Goal: Transaction & Acquisition: Purchase product/service

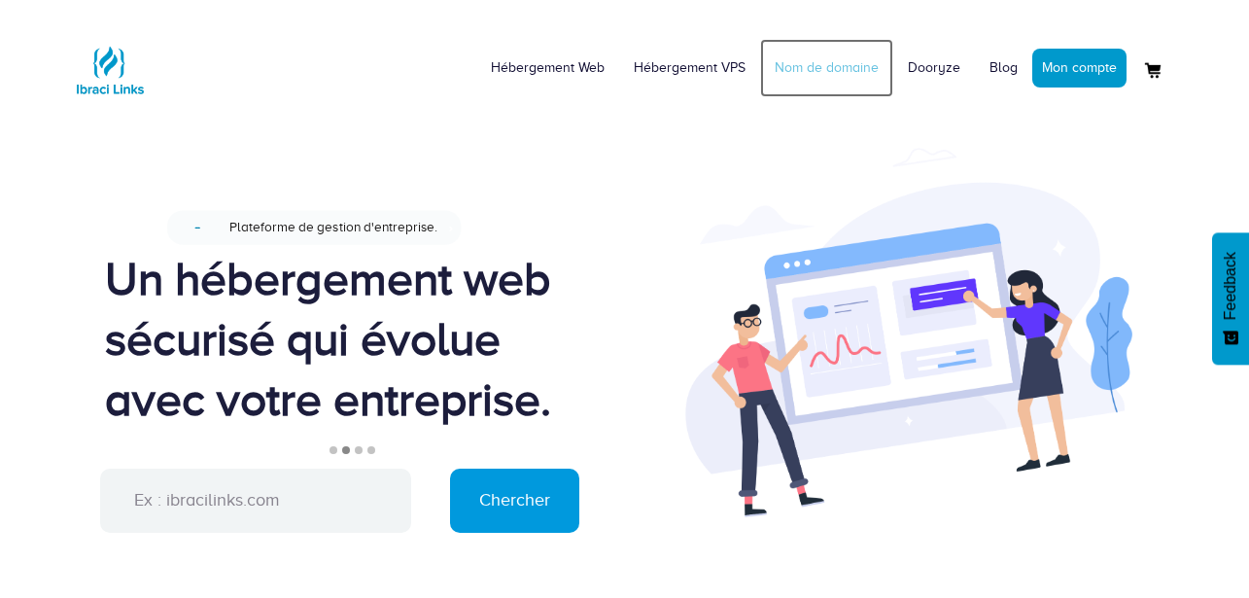
click at [851, 66] on link "Nom de domaine" at bounding box center [826, 68] width 133 height 58
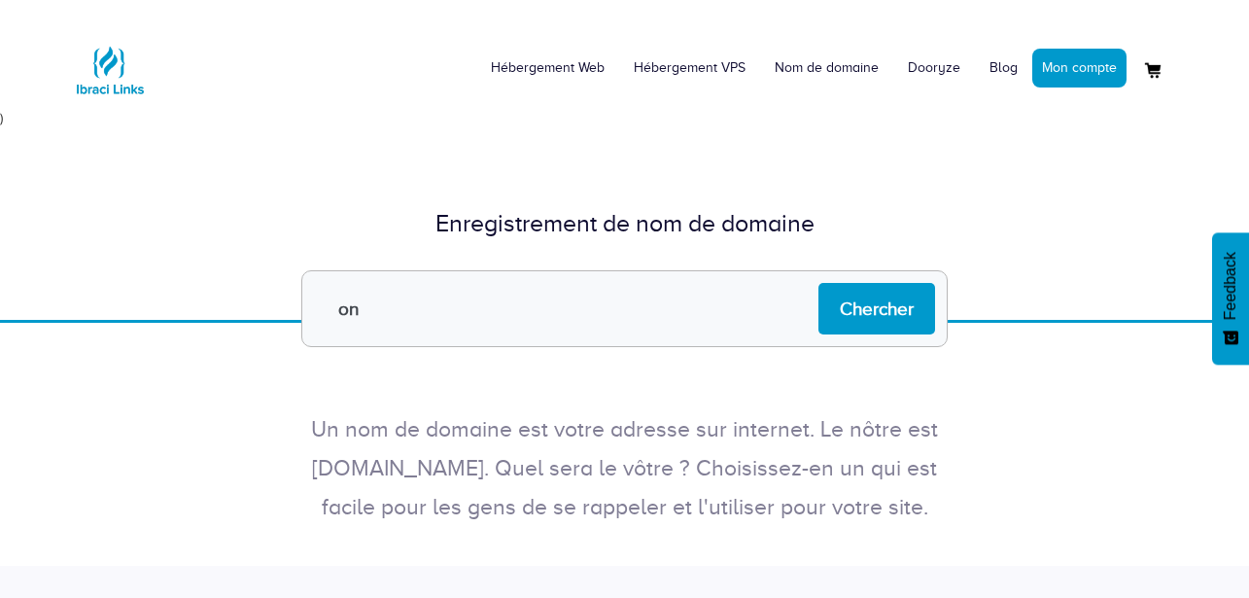
type input "o"
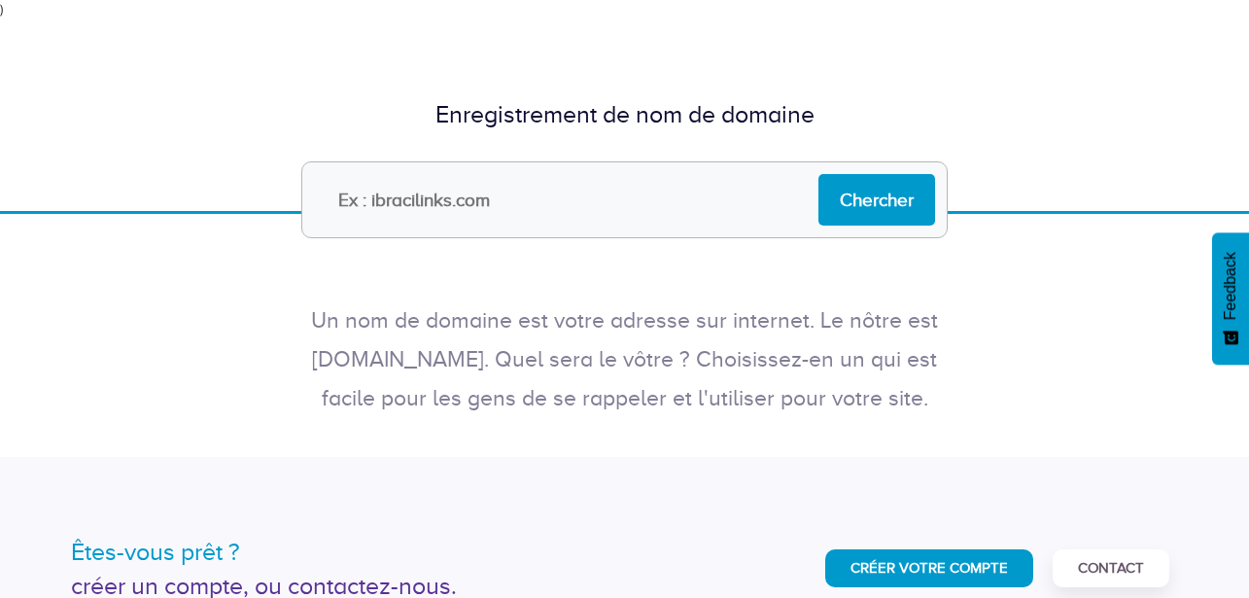
scroll to position [175, 0]
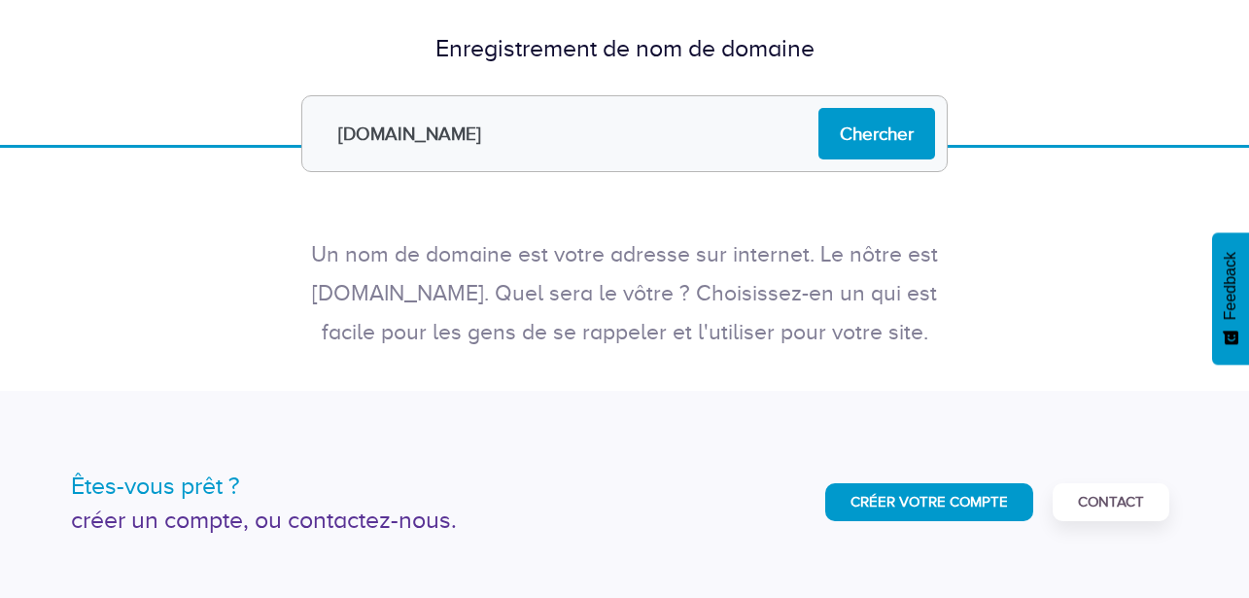
click at [432, 134] on input "onyxmedic.com" at bounding box center [624, 133] width 646 height 77
click at [580, 145] on input "onyxmedix.com" at bounding box center [624, 133] width 646 height 77
type input "onyxmedix.com"
click at [875, 144] on input "Chercher" at bounding box center [876, 134] width 117 height 52
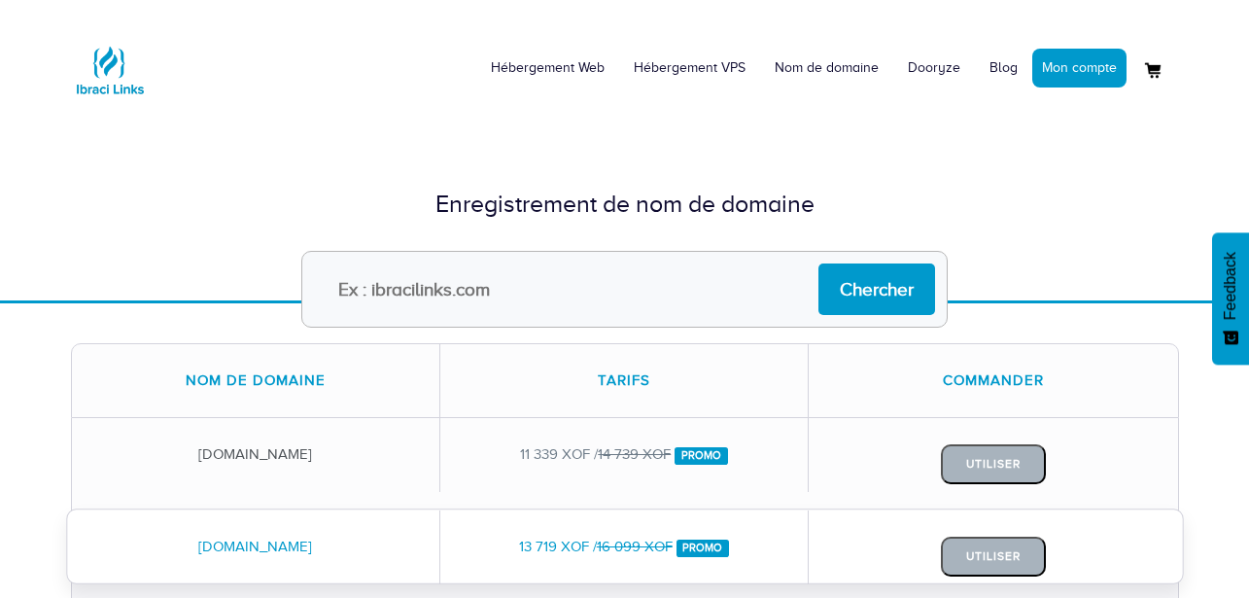
scroll to position [350, 0]
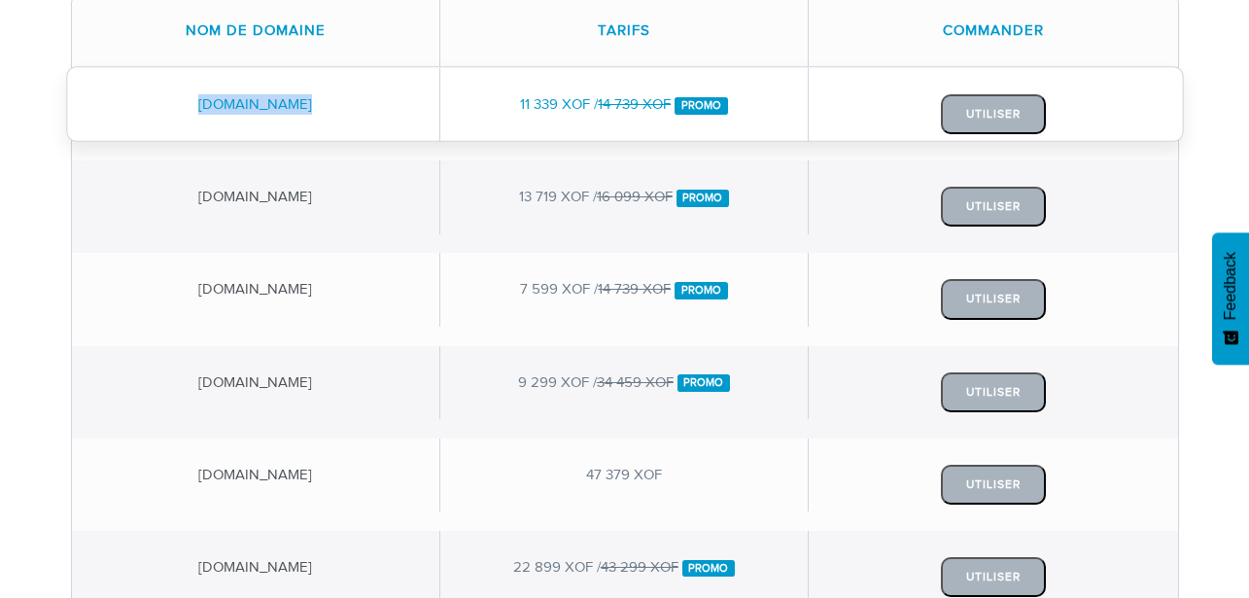
drag, startPoint x: 153, startPoint y: 100, endPoint x: 340, endPoint y: 99, distance: 187.6
click at [340, 99] on div "onyxmedix.com" at bounding box center [256, 104] width 368 height 73
drag, startPoint x: 479, startPoint y: 110, endPoint x: 593, endPoint y: 115, distance: 113.8
click at [593, 115] on div "11 339 XOF / 14 739 XOF Promo" at bounding box center [624, 104] width 368 height 73
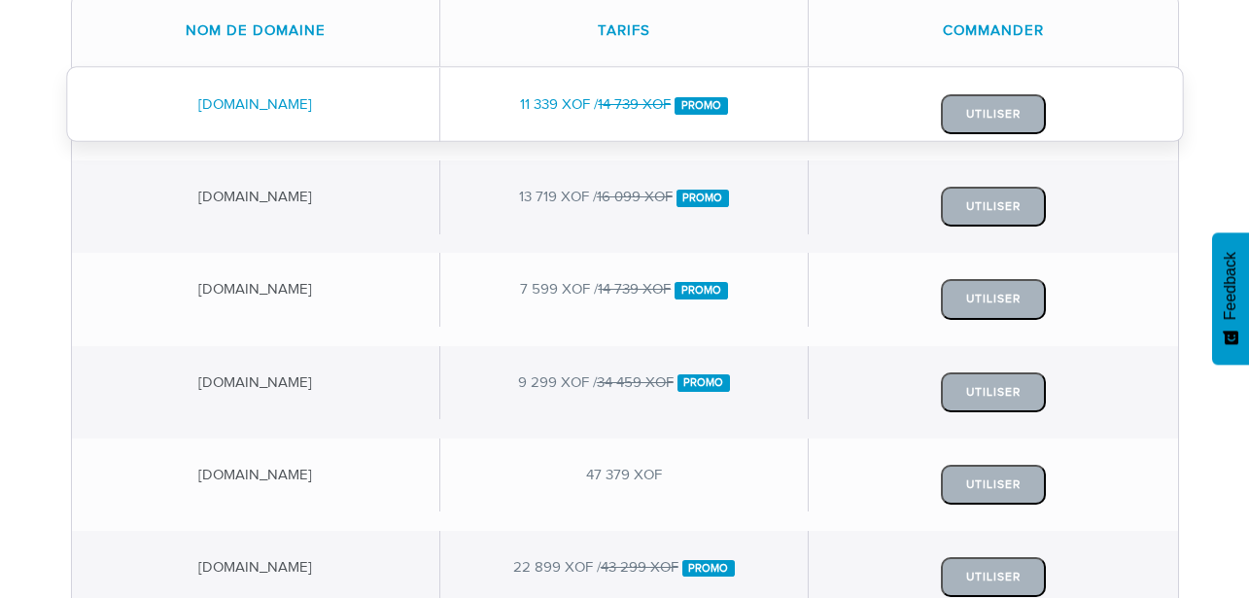
click at [593, 115] on div "11 339 XOF / 14 739 XOF Promo" at bounding box center [624, 104] width 368 height 73
click at [988, 116] on button "Utiliser" at bounding box center [993, 114] width 105 height 40
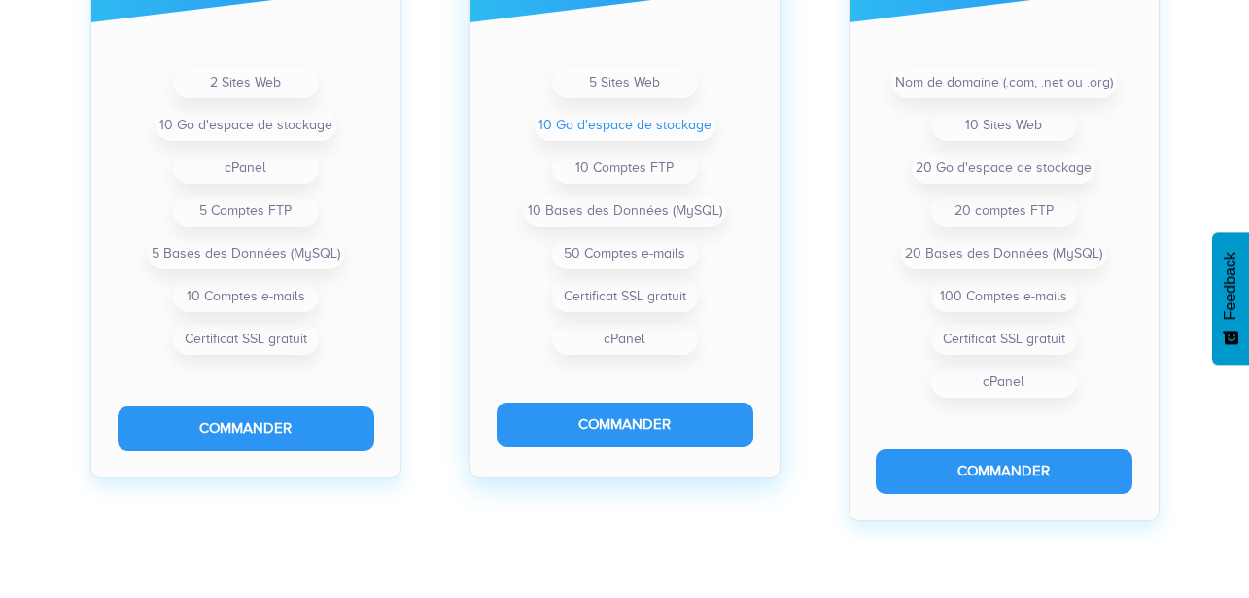
scroll to position [700, 0]
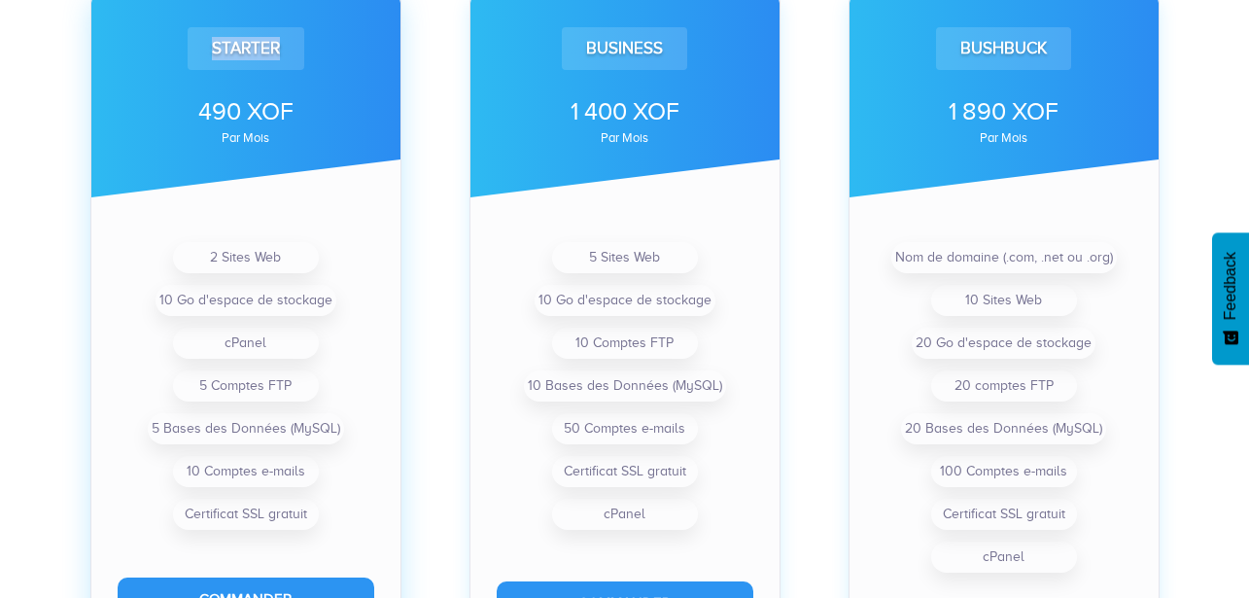
drag, startPoint x: 208, startPoint y: 56, endPoint x: 269, endPoint y: 64, distance: 61.7
click at [269, 64] on div "Starter" at bounding box center [246, 48] width 117 height 43
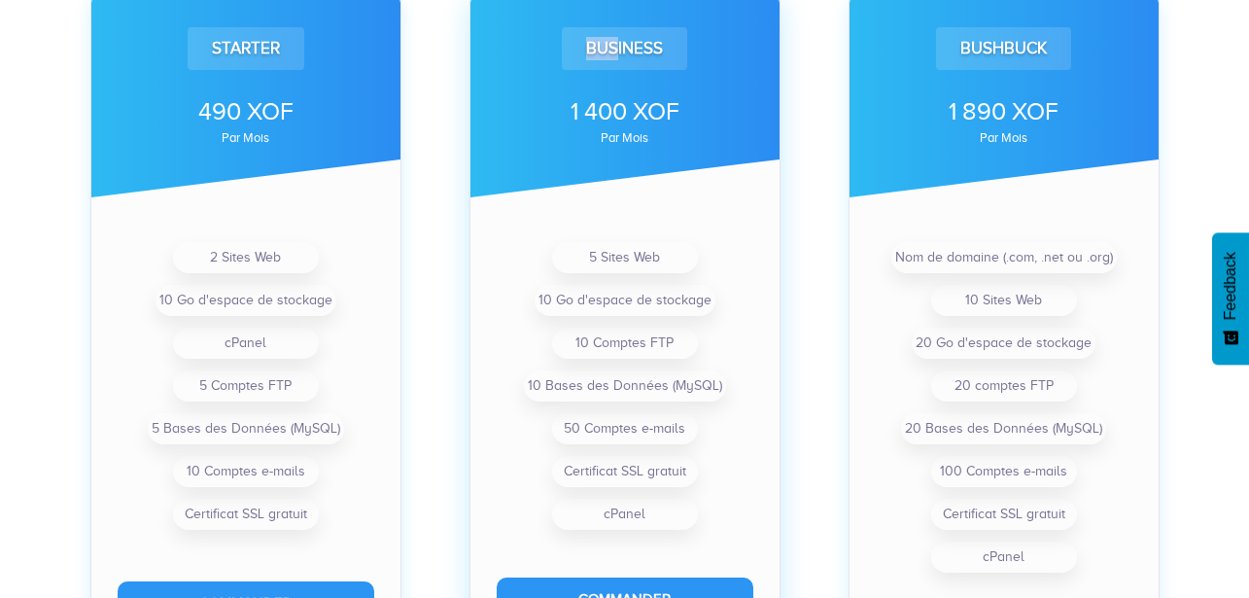
click at [617, 49] on div "Business" at bounding box center [624, 48] width 125 height 43
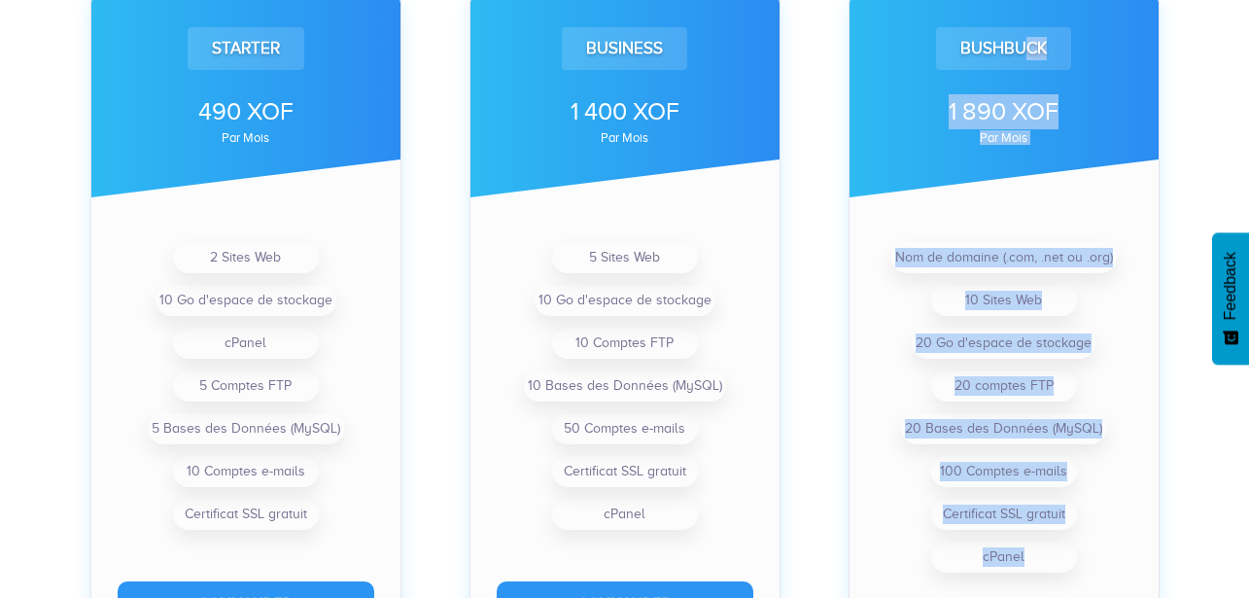
drag, startPoint x: 1030, startPoint y: 43, endPoint x: 1197, endPoint y: 37, distance: 167.3
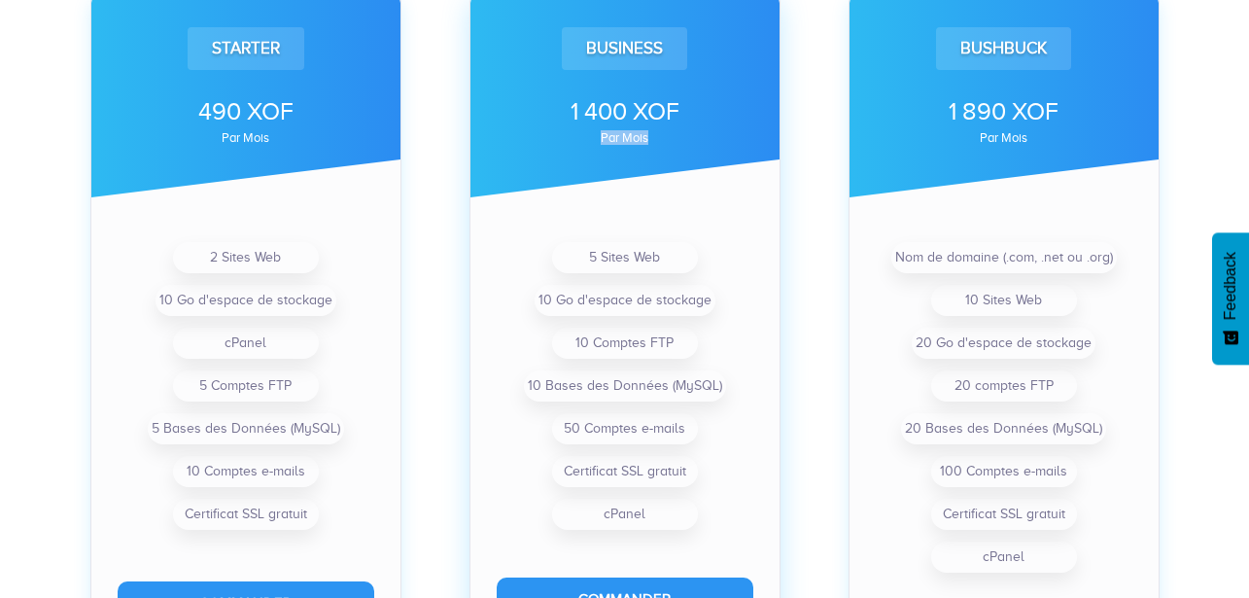
drag, startPoint x: 791, startPoint y: 153, endPoint x: 781, endPoint y: 161, distance: 13.1
click at [787, 158] on div "Business 1 400 XOF par mois 5 Sites Web 10 Go d'espace de stockage 10 Comptes F…" at bounding box center [625, 322] width 330 height 660
click at [660, 204] on div "Business 1 400 XOF par mois 5 Sites Web 10 Go d'espace de stockage 10 Comptes F…" at bounding box center [624, 322] width 311 height 660
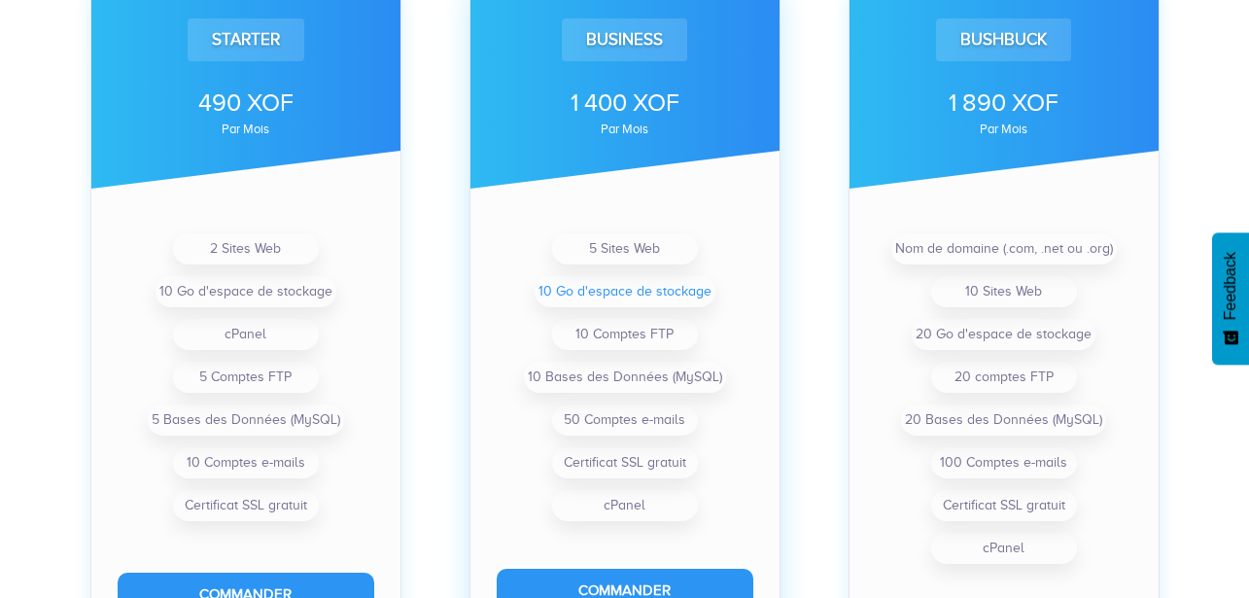
scroll to position [525, 0]
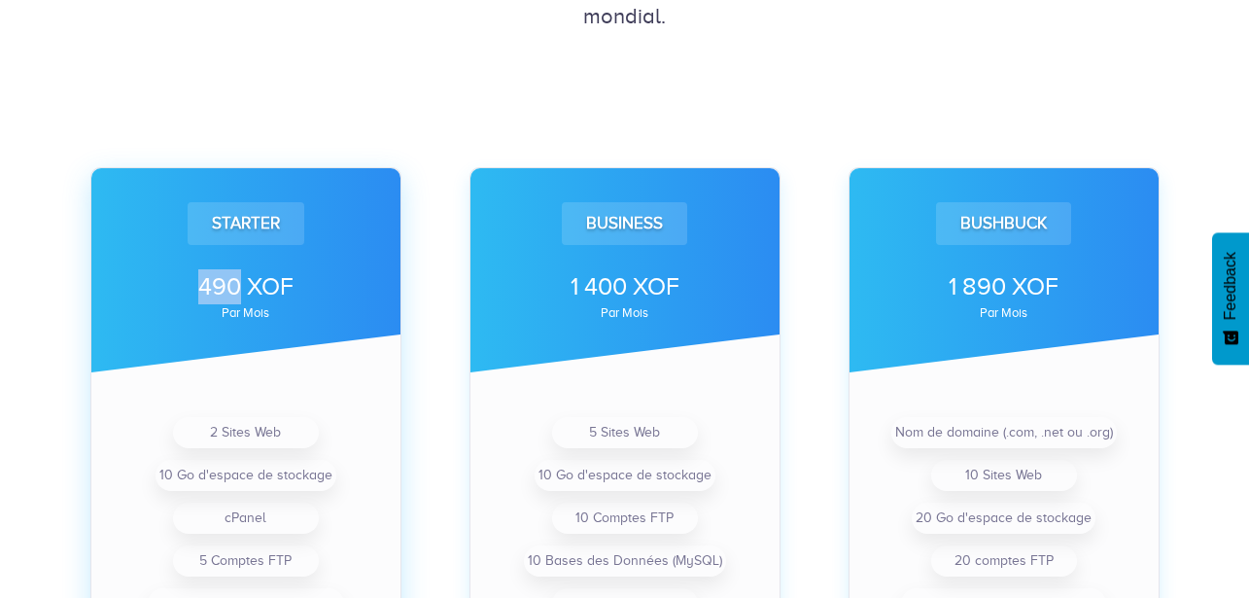
drag, startPoint x: 201, startPoint y: 279, endPoint x: 242, endPoint y: 289, distance: 42.0
click at [242, 289] on div "490 XOF" at bounding box center [246, 286] width 257 height 35
click at [564, 280] on div "1 400 XOF" at bounding box center [625, 286] width 257 height 35
drag, startPoint x: 564, startPoint y: 280, endPoint x: 643, endPoint y: 302, distance: 82.8
click at [643, 302] on div "1 400 XOF" at bounding box center [625, 286] width 257 height 35
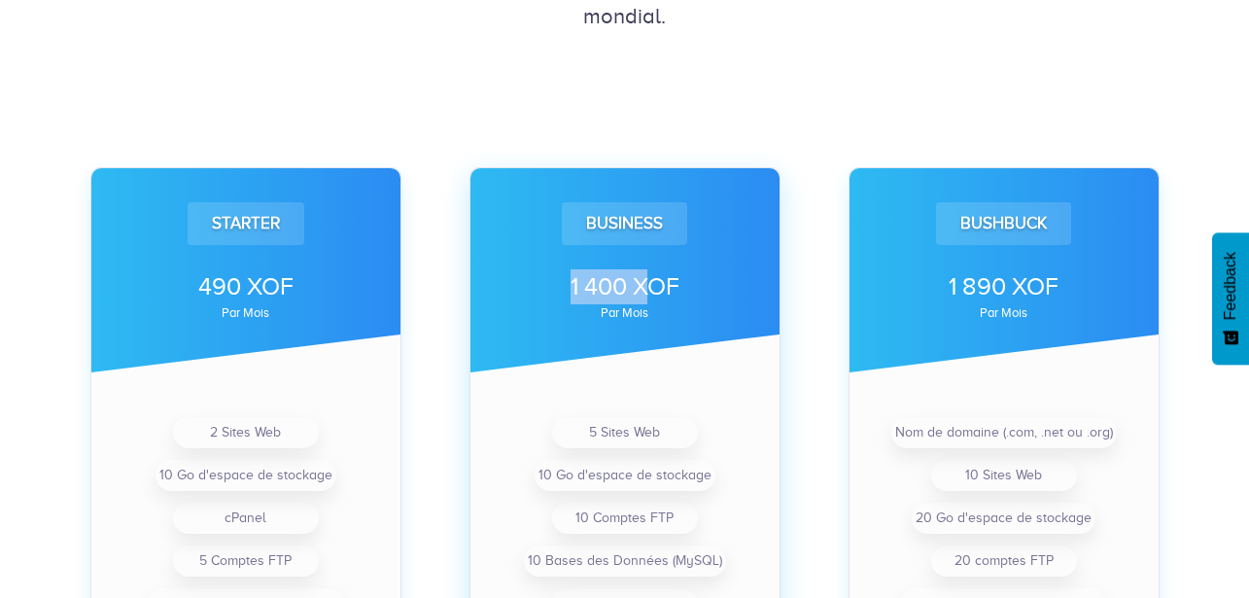
click at [643, 302] on div "1 400 XOF" at bounding box center [625, 286] width 257 height 35
drag, startPoint x: 632, startPoint y: 294, endPoint x: 608, endPoint y: 286, distance: 24.9
click at [610, 287] on div "1 400 XOF" at bounding box center [625, 286] width 257 height 35
click at [600, 276] on div "1 400 XOF" at bounding box center [625, 286] width 257 height 35
drag, startPoint x: 560, startPoint y: 270, endPoint x: 633, endPoint y: 288, distance: 75.0
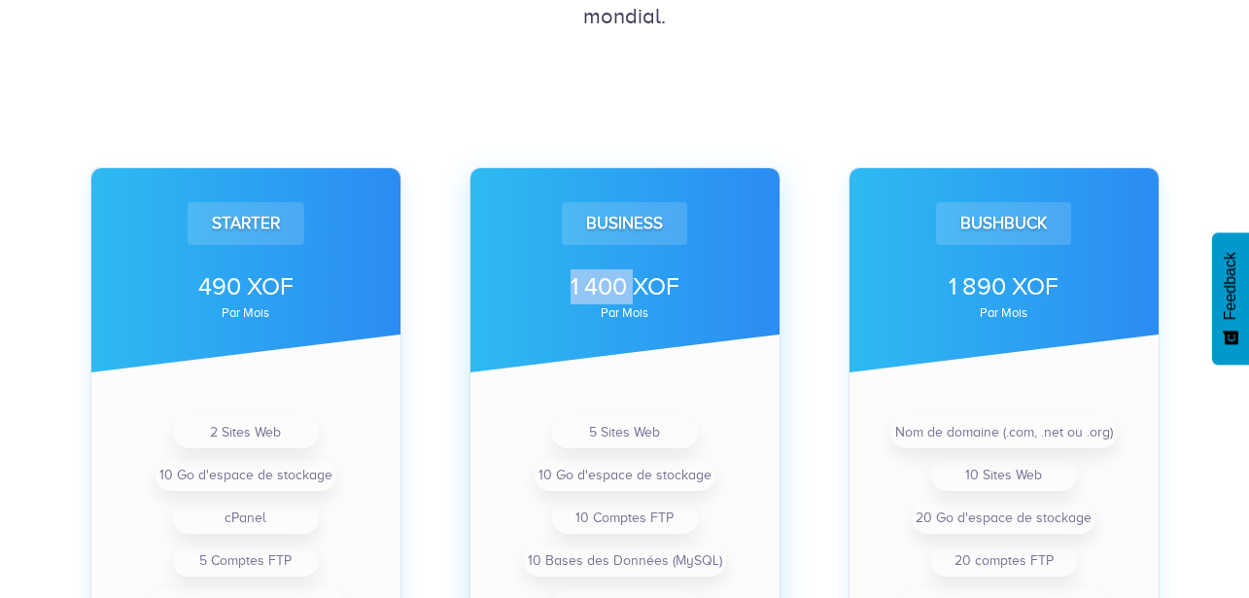
click at [633, 288] on div "1 400 XOF" at bounding box center [625, 286] width 257 height 35
click at [666, 291] on div "1 400 XOF" at bounding box center [625, 286] width 257 height 35
drag, startPoint x: 675, startPoint y: 289, endPoint x: 564, endPoint y: 287, distance: 111.8
click at [564, 287] on div "1 400 XOF" at bounding box center [625, 286] width 257 height 35
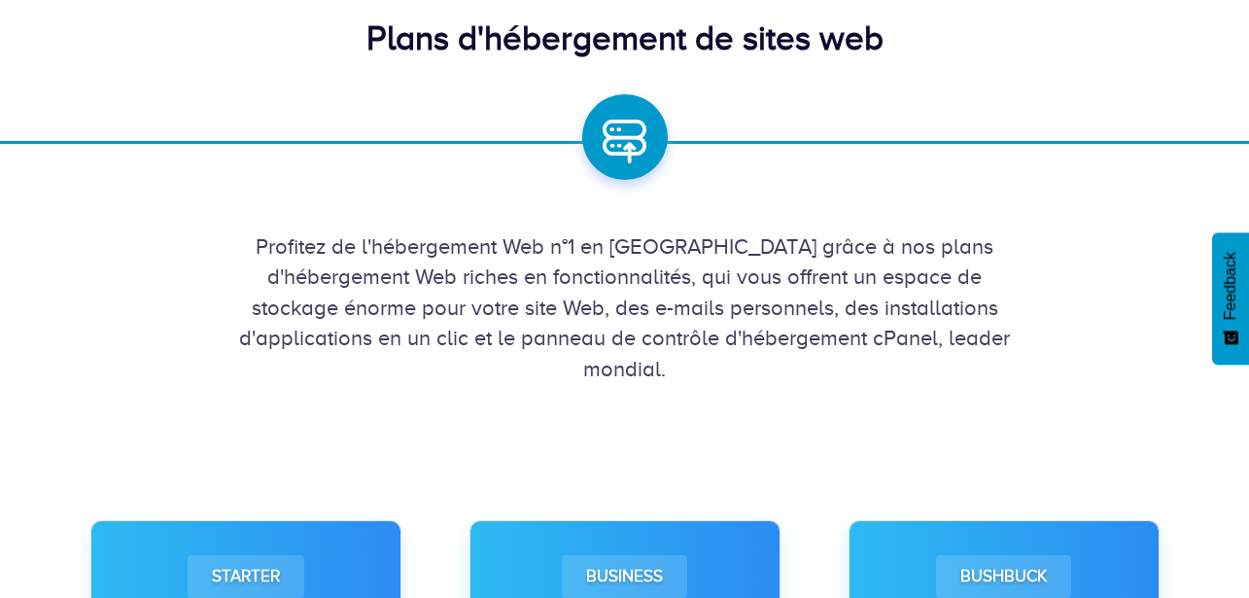
scroll to position [0, 0]
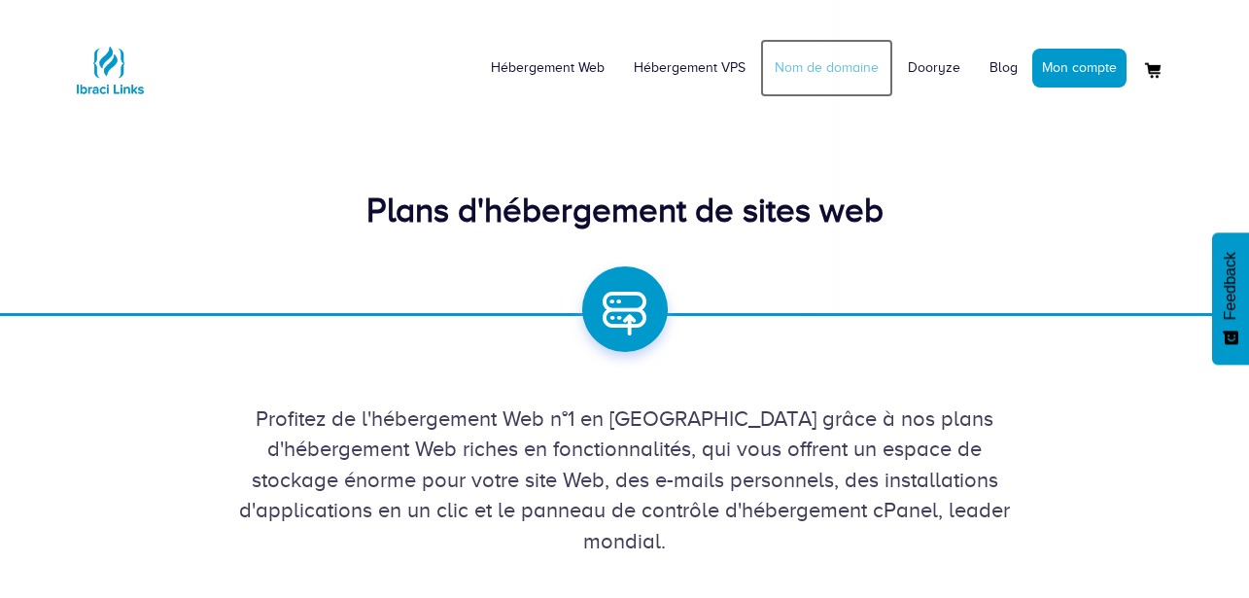
click at [847, 70] on link "Nom de domaine" at bounding box center [826, 68] width 133 height 58
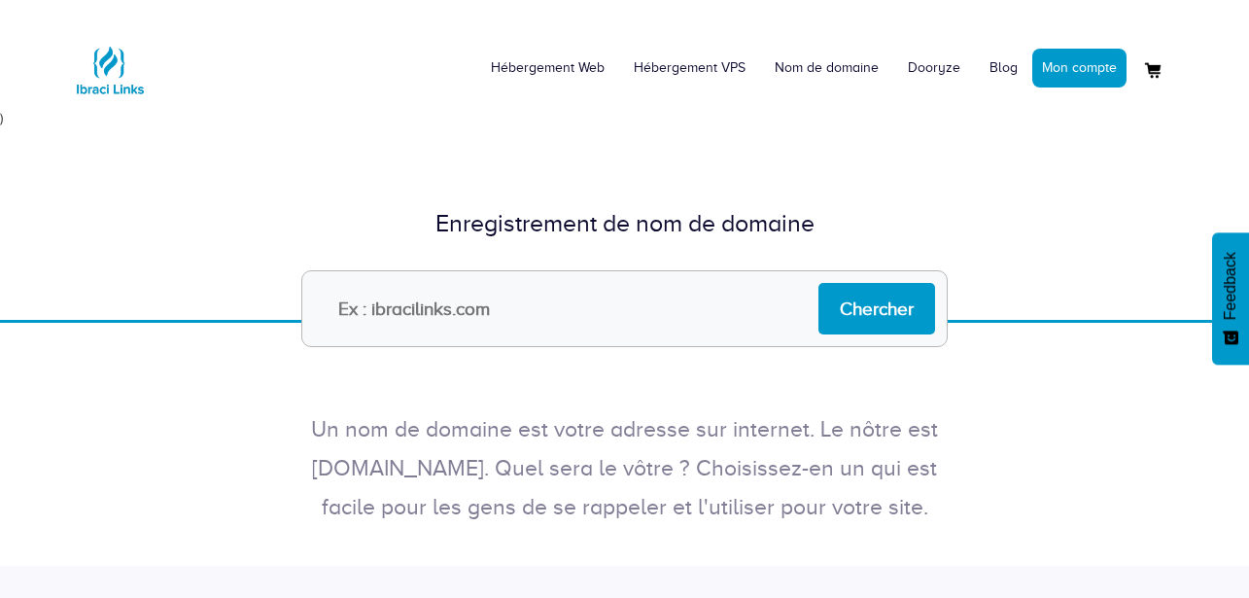
click at [631, 365] on div "Hébergement Web Hébergement VPS Nom de domaine Dooryze Blog Mon compte" at bounding box center [624, 395] width 1249 height 790
click at [604, 324] on input "text" at bounding box center [624, 308] width 646 height 77
type input "[DOMAIN_NAME]"
click at [818, 283] on input "Chercher" at bounding box center [876, 309] width 117 height 52
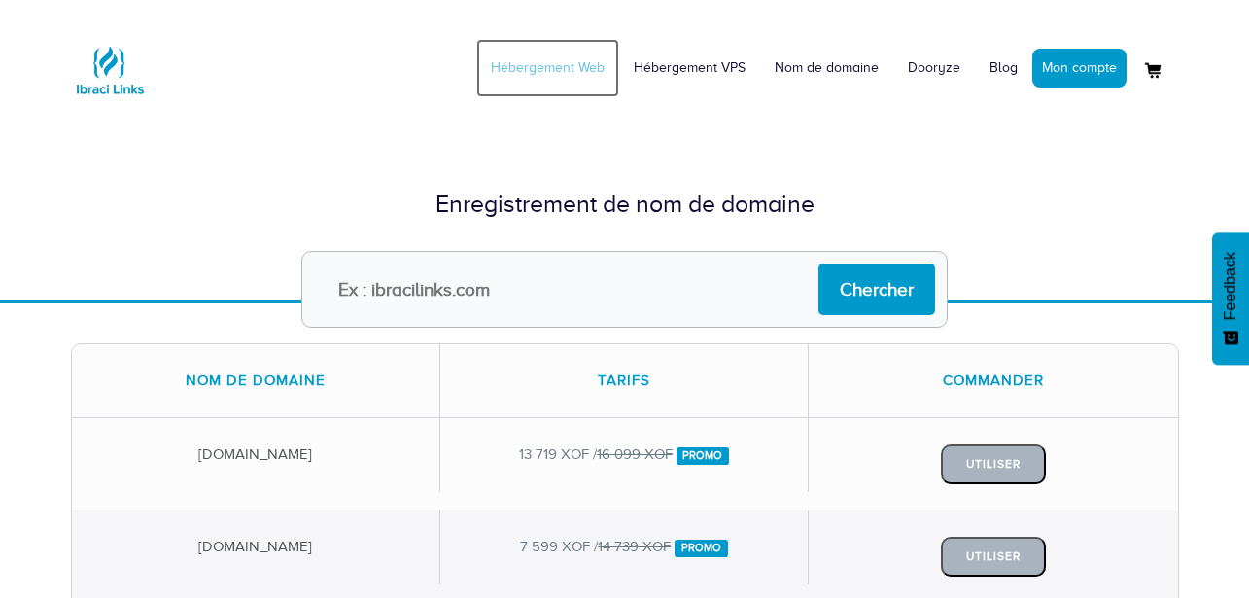
click at [584, 66] on link "Hébergement Web" at bounding box center [547, 68] width 143 height 58
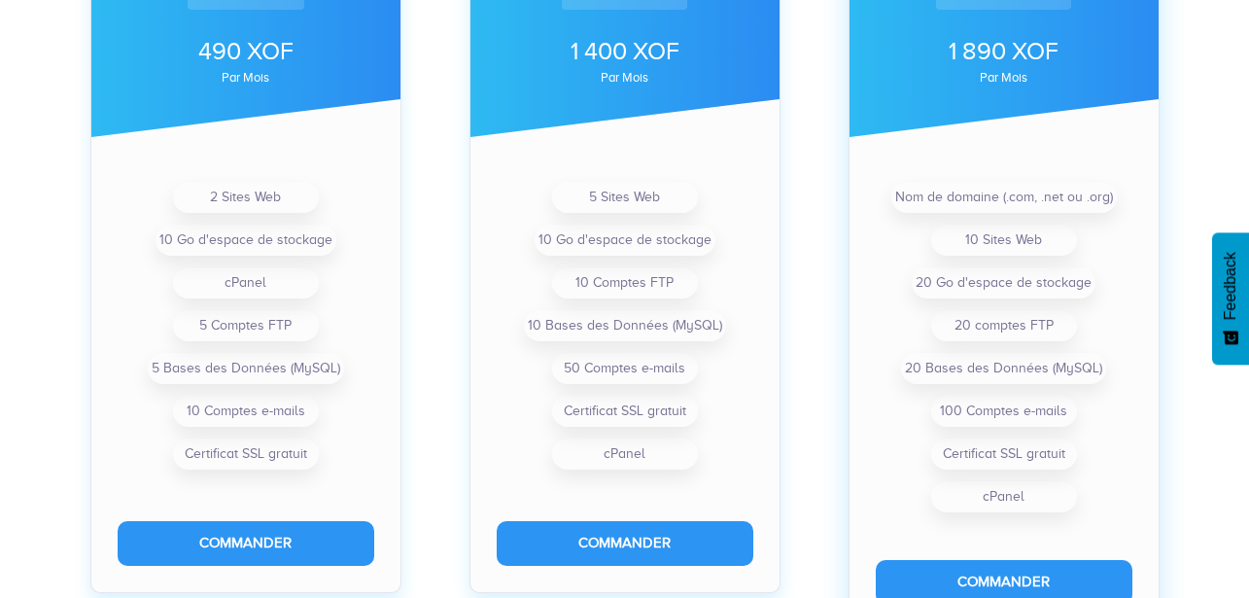
scroll to position [700, 0]
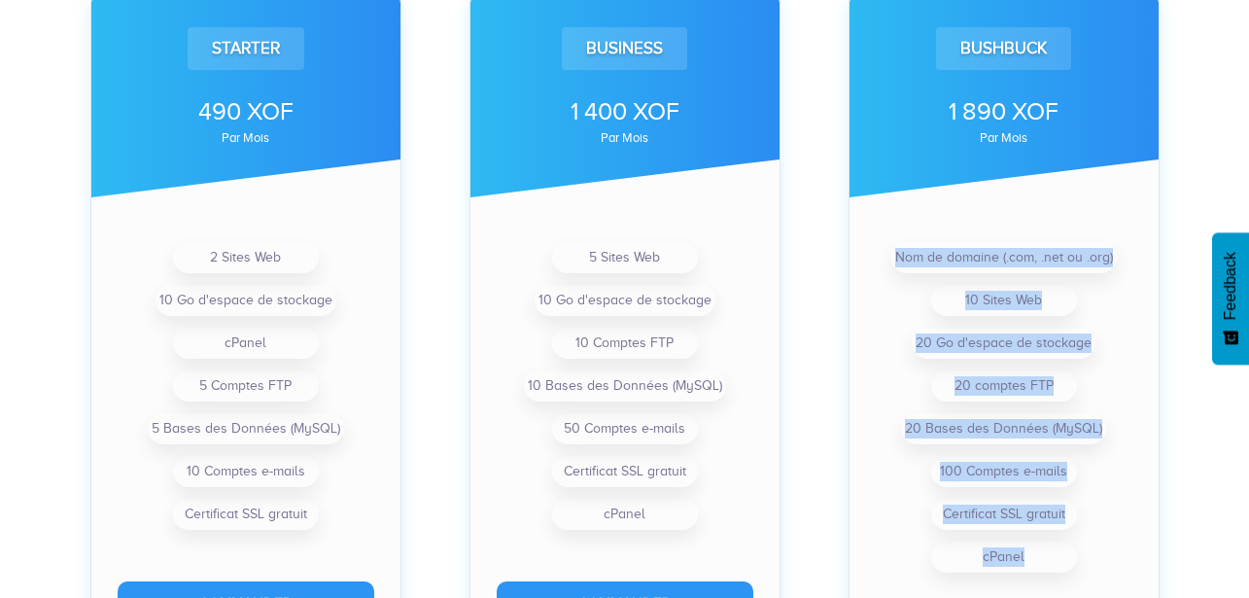
drag, startPoint x: 886, startPoint y: 261, endPoint x: 1182, endPoint y: 272, distance: 295.7
click at [1182, 272] on div "Bushbuck 1 890 XOF par mois Nom de domaine (.com, .net ou .org) 10 Sites Web 20…" at bounding box center [1003, 314] width 379 height 800
click at [1136, 291] on div "Nom de domaine (.com, .net ou .org) 10 Sites Web 20 Go d'espace de stockage 20 …" at bounding box center [1003, 407] width 309 height 342
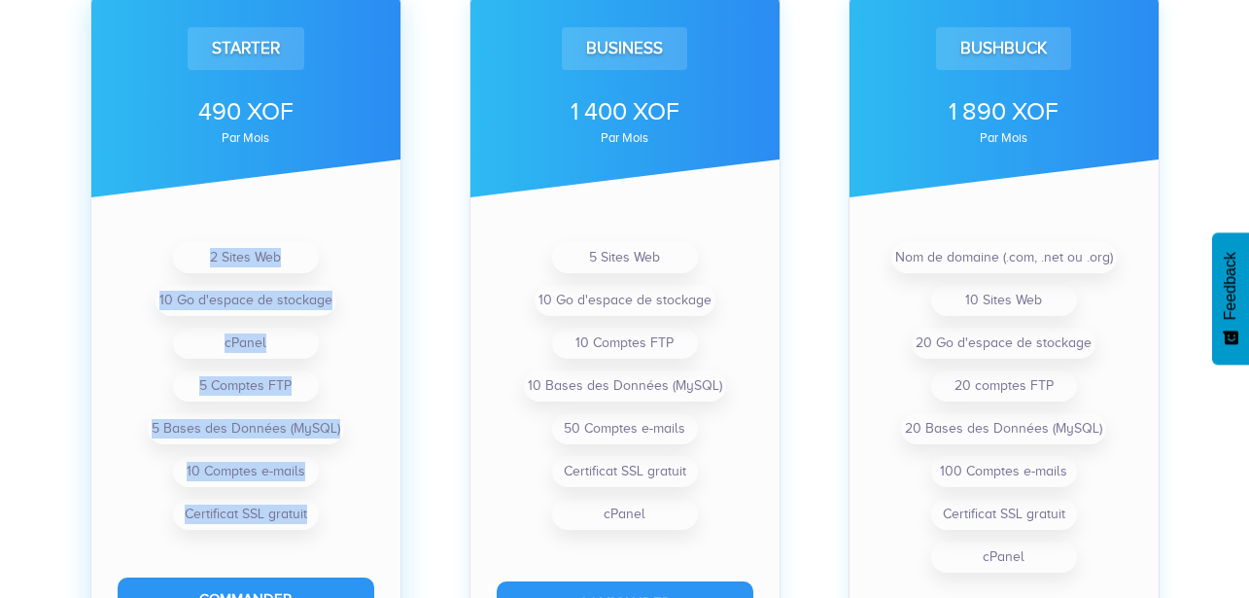
drag, startPoint x: 198, startPoint y: 253, endPoint x: 324, endPoint y: 524, distance: 298.8
click at [324, 524] on ul "2 Sites Web 10 Go d'espace de stockage cPanel 5 Comptes FTP 5 Bases des Données…" at bounding box center [246, 385] width 257 height 299
click at [388, 474] on div "2 Sites Web 10 Go d'espace de stockage cPanel 5 Comptes FTP 5 Bases des Données…" at bounding box center [245, 385] width 309 height 299
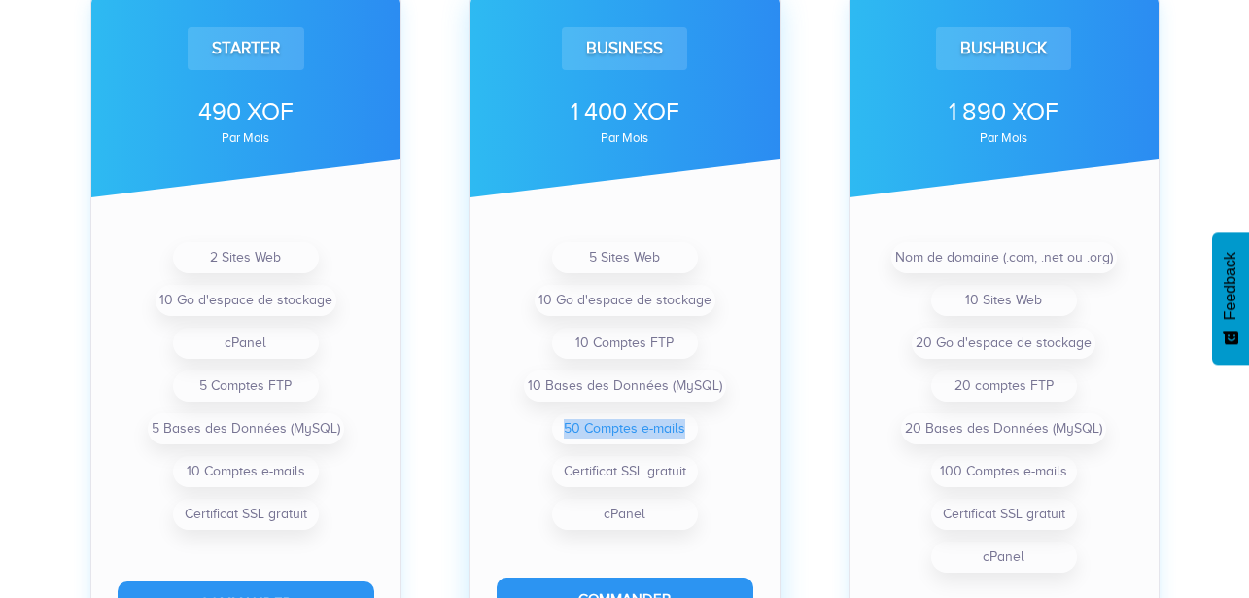
drag, startPoint x: 560, startPoint y: 432, endPoint x: 690, endPoint y: 433, distance: 130.2
click at [690, 433] on li "50 Comptes e-mails" at bounding box center [625, 428] width 146 height 31
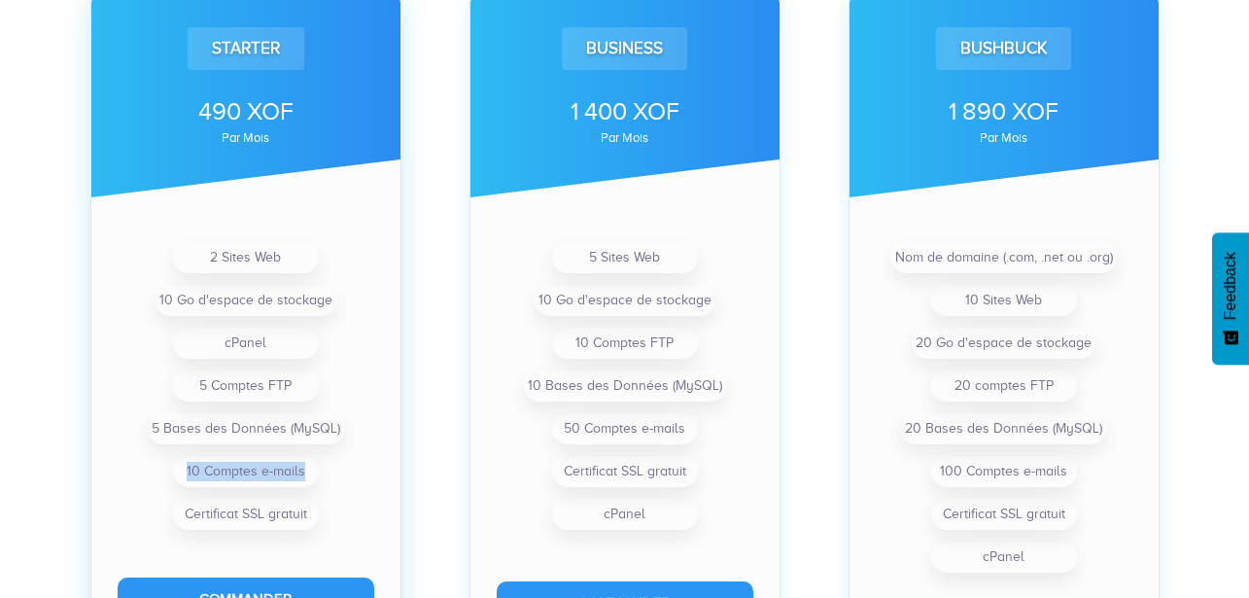
drag, startPoint x: 186, startPoint y: 467, endPoint x: 328, endPoint y: 470, distance: 141.9
click at [328, 470] on ul "2 Sites Web 10 Go d'espace de stockage cPanel 5 Comptes FTP 5 Bases des Données…" at bounding box center [246, 385] width 257 height 299
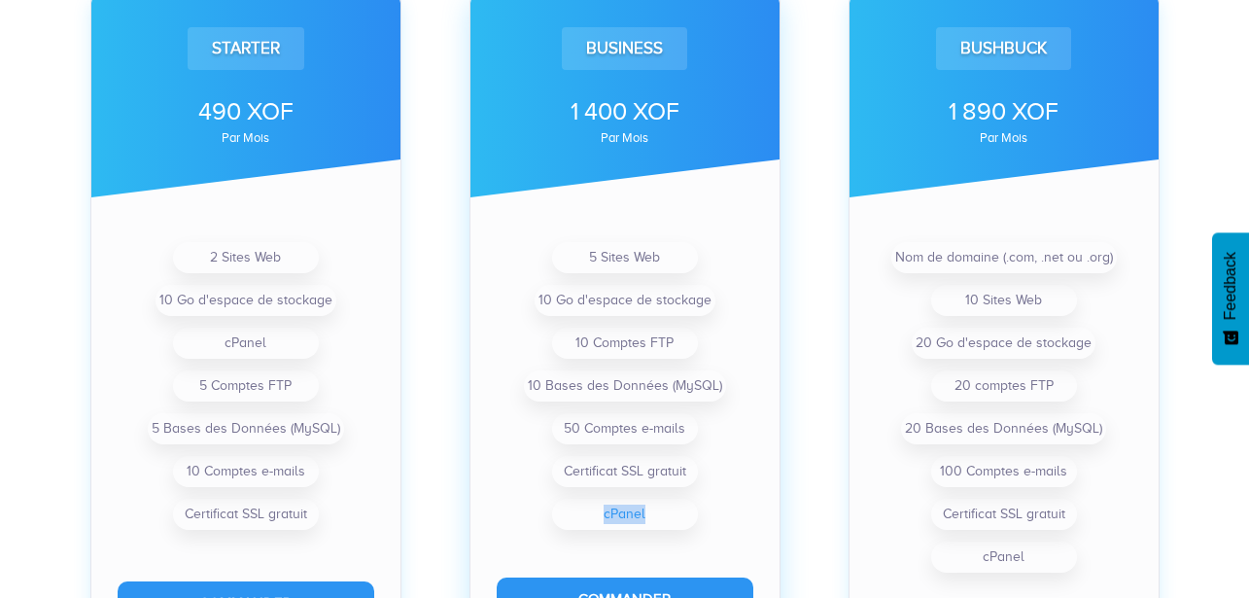
drag, startPoint x: 589, startPoint y: 510, endPoint x: 658, endPoint y: 520, distance: 69.7
click at [658, 520] on li "cPanel" at bounding box center [625, 514] width 146 height 31
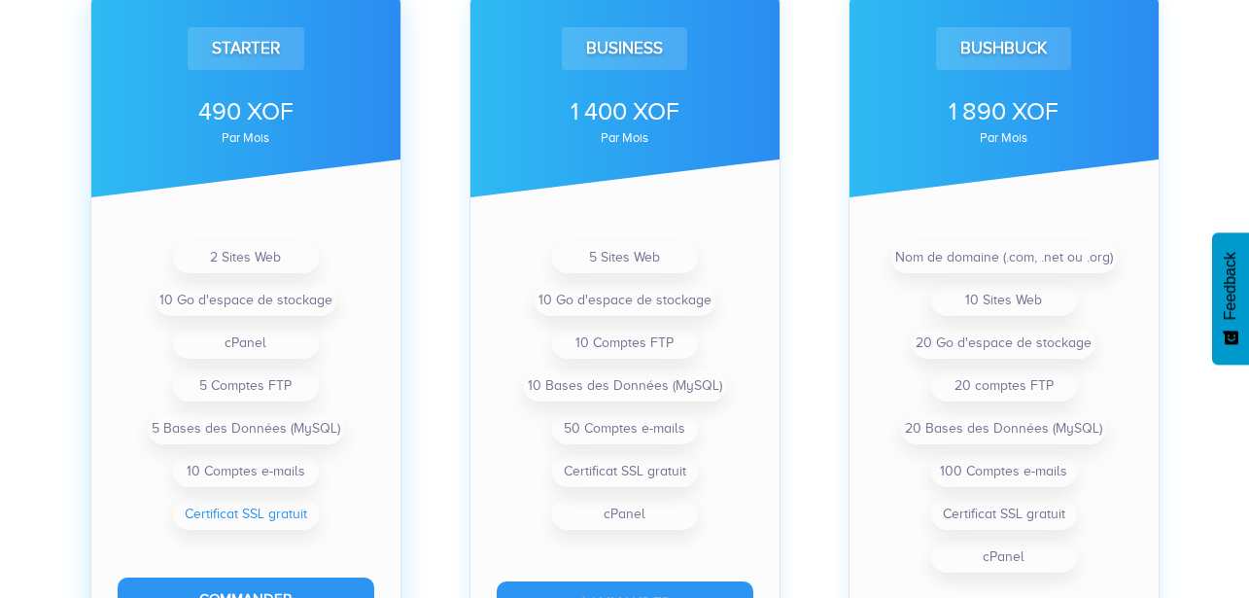
drag, startPoint x: 189, startPoint y: 515, endPoint x: 260, endPoint y: 515, distance: 71.9
click at [260, 515] on li "Certificat SSL gratuit" at bounding box center [246, 514] width 146 height 31
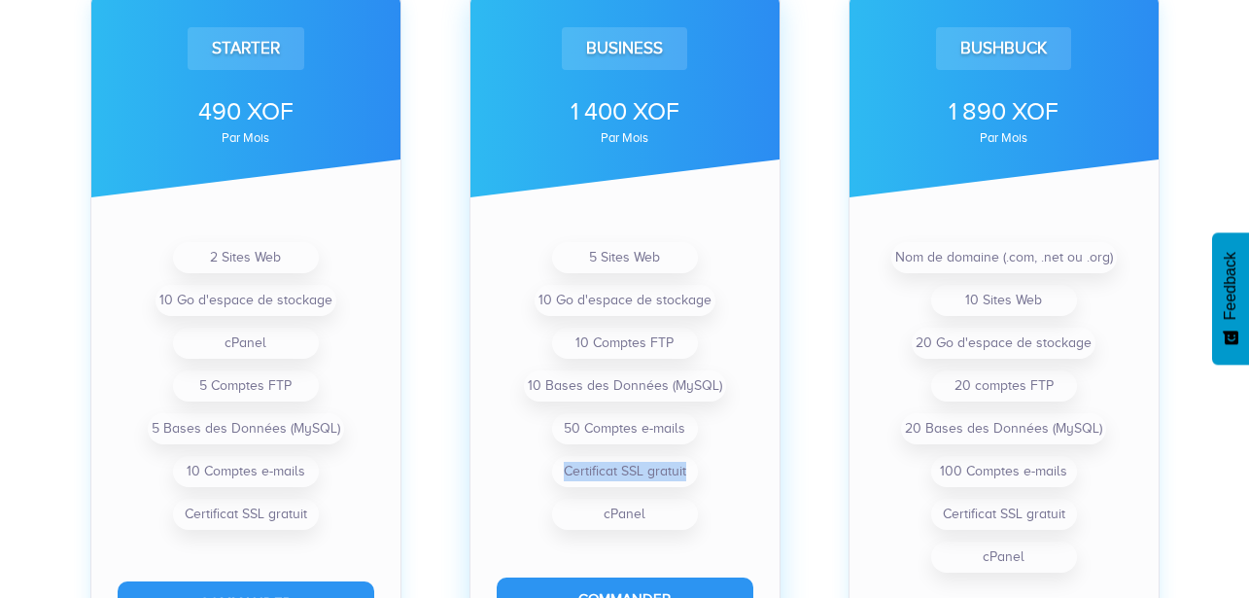
drag, startPoint x: 552, startPoint y: 474, endPoint x: 778, endPoint y: 488, distance: 225.9
click at [778, 488] on div "5 Sites Web 10 Go d'espace de stockage 10 Comptes FTP 10 Bases des Données (MyS…" at bounding box center [624, 385] width 309 height 299
drag, startPoint x: 730, startPoint y: 294, endPoint x: 504, endPoint y: 302, distance: 225.7
click at [537, 302] on ul "5 Sites Web 10 Go d'espace de stockage 10 Comptes FTP 10 Bases des Données (MyS…" at bounding box center [625, 385] width 257 height 299
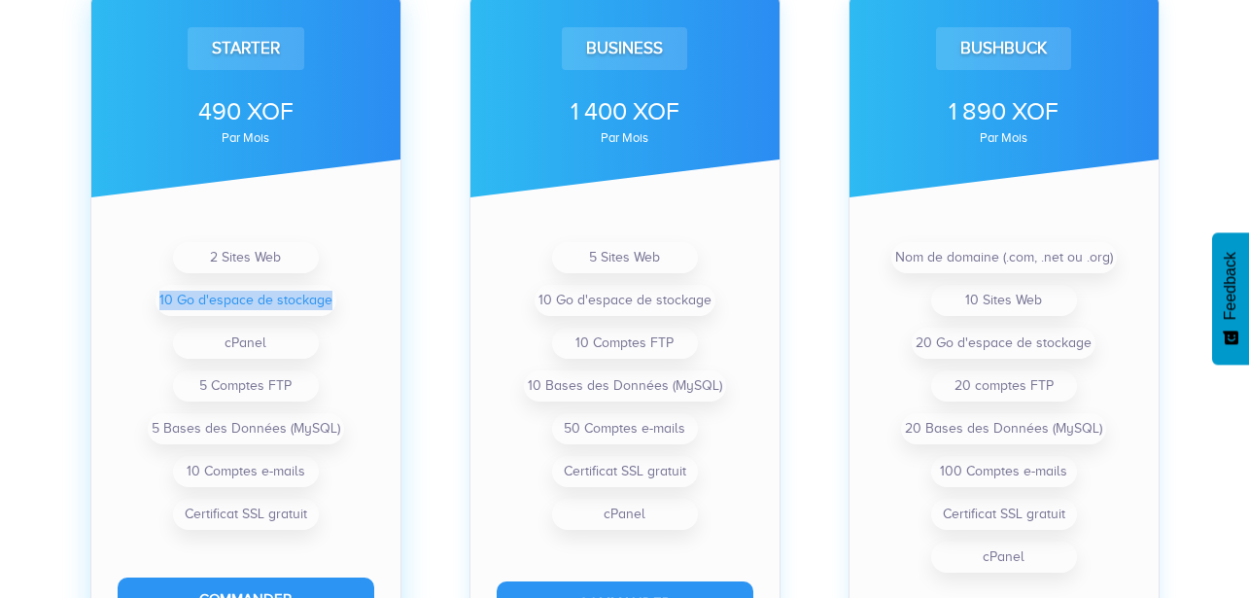
drag, startPoint x: 330, startPoint y: 302, endPoint x: 161, endPoint y: 294, distance: 169.3
click at [161, 294] on ul "2 Sites Web 10 Go d'espace de stockage cPanel 5 Comptes FTP 5 Bases des Données…" at bounding box center [246, 385] width 257 height 299
drag, startPoint x: 201, startPoint y: 255, endPoint x: 301, endPoint y: 261, distance: 100.3
click at [282, 269] on li "2 Sites Web" at bounding box center [246, 257] width 146 height 31
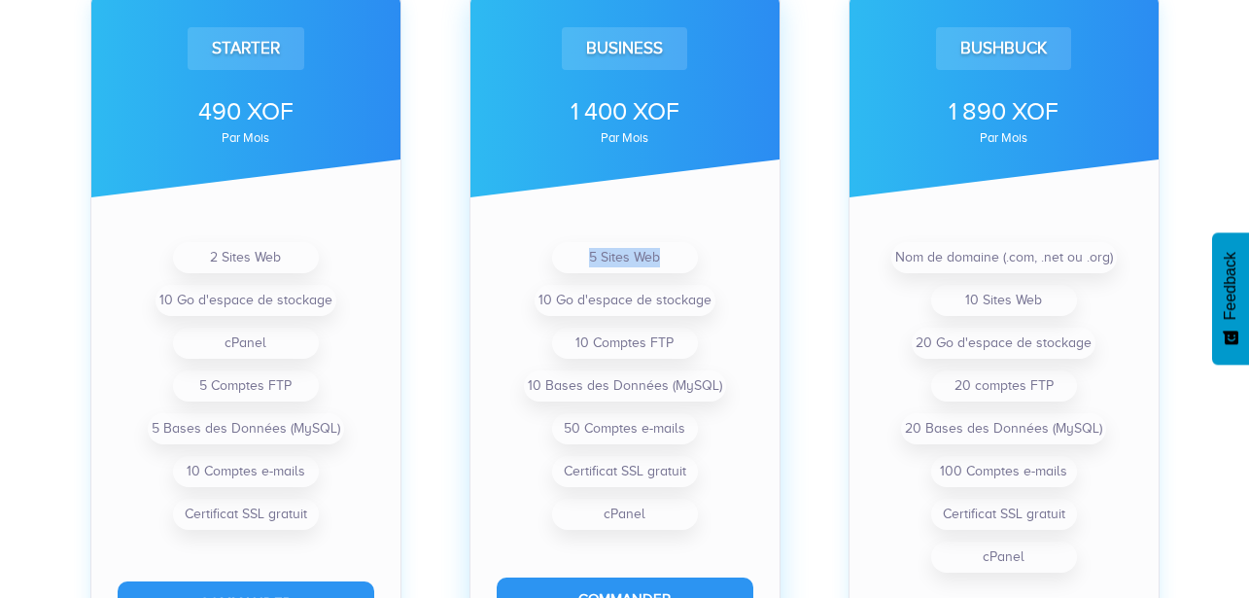
drag, startPoint x: 575, startPoint y: 263, endPoint x: 713, endPoint y: 271, distance: 138.2
click at [713, 271] on ul "5 Sites Web 10 Go d'espace de stockage 10 Comptes FTP 10 Bases des Données (MyS…" at bounding box center [625, 385] width 257 height 299
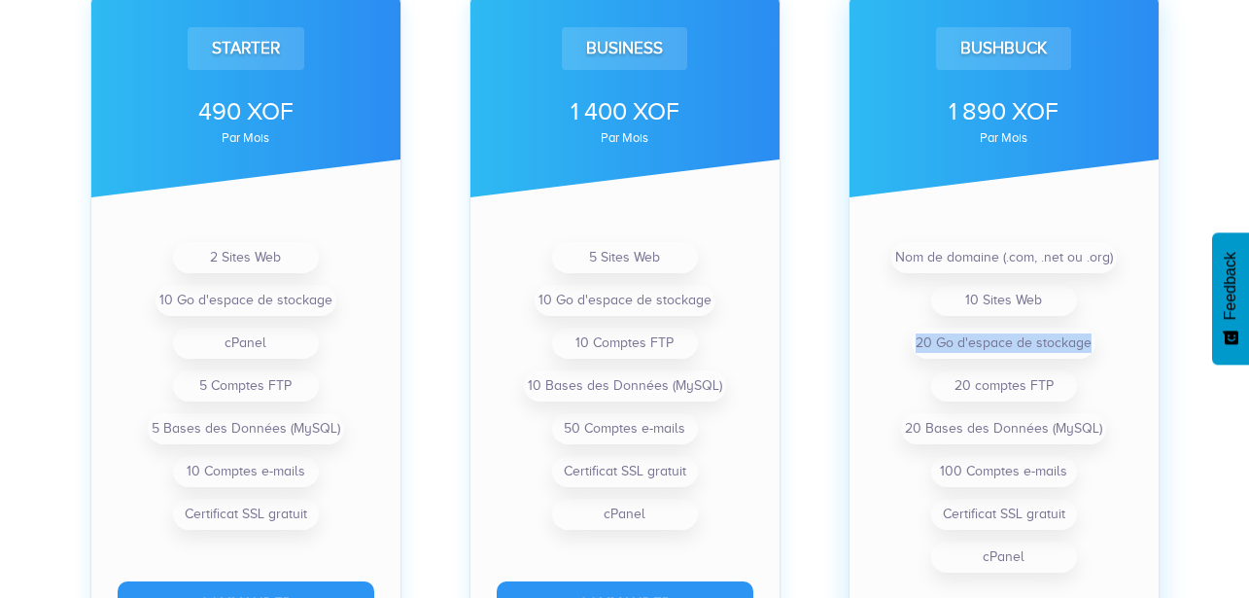
drag, startPoint x: 893, startPoint y: 343, endPoint x: 1105, endPoint y: 354, distance: 212.1
click at [1105, 354] on ul "Nom de domaine (.com, .net ou .org) 10 Sites Web 20 Go d'espace de stockage 20 …" at bounding box center [1004, 407] width 257 height 342
click at [1188, 151] on div "Bushbuck 1 890 XOF par mois Nom de domaine (.com, .net ou .org) 10 Sites Web 20…" at bounding box center [1003, 314] width 379 height 800
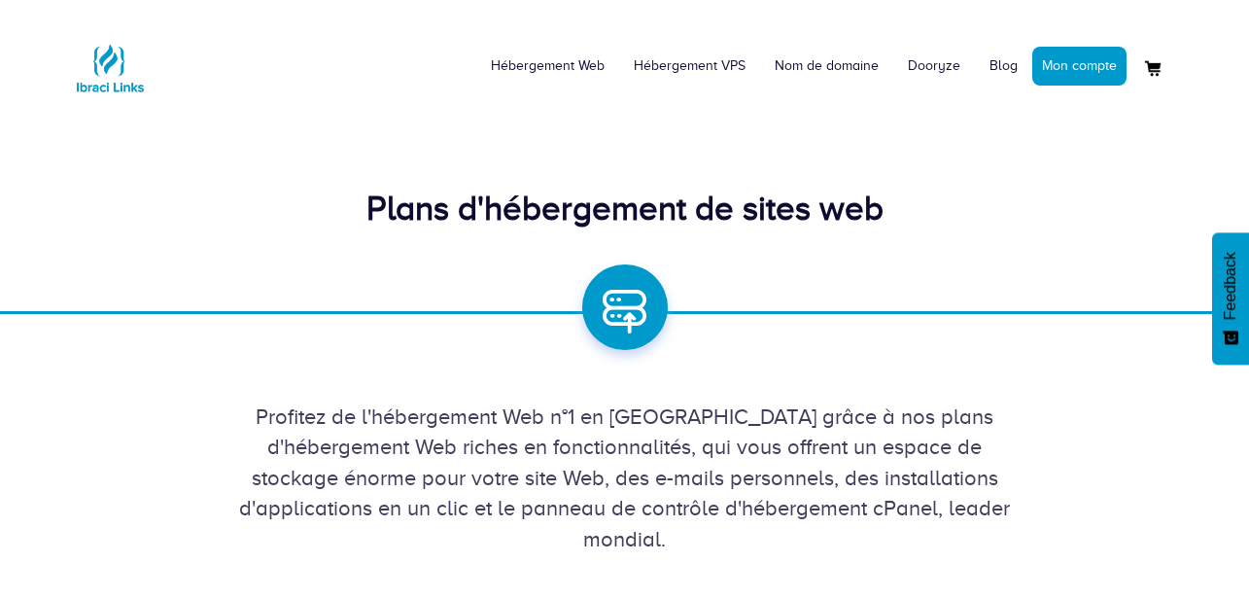
scroll to position [0, 0]
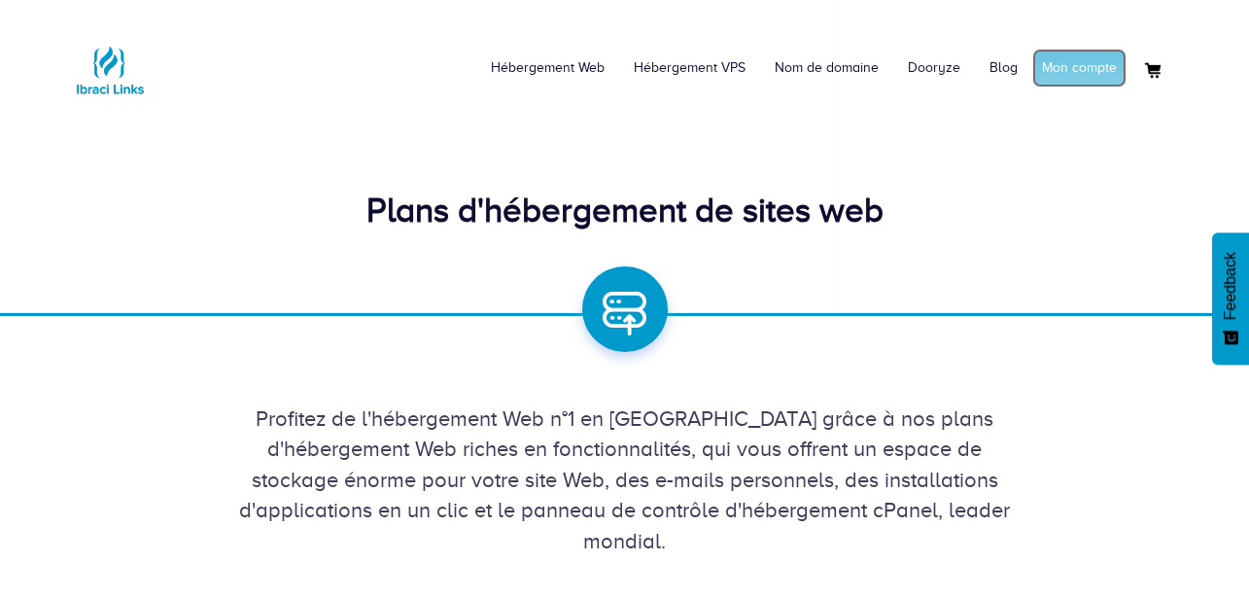
click at [1104, 68] on link "Mon compte" at bounding box center [1079, 68] width 94 height 39
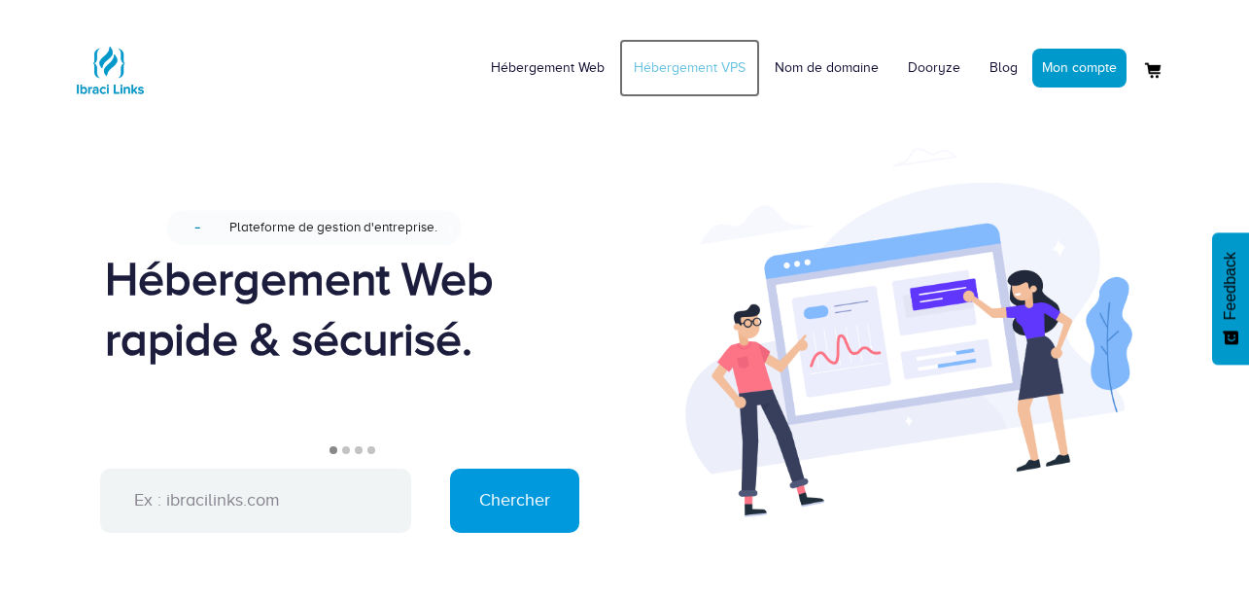
click at [661, 68] on link "Hébergement VPS" at bounding box center [689, 68] width 141 height 58
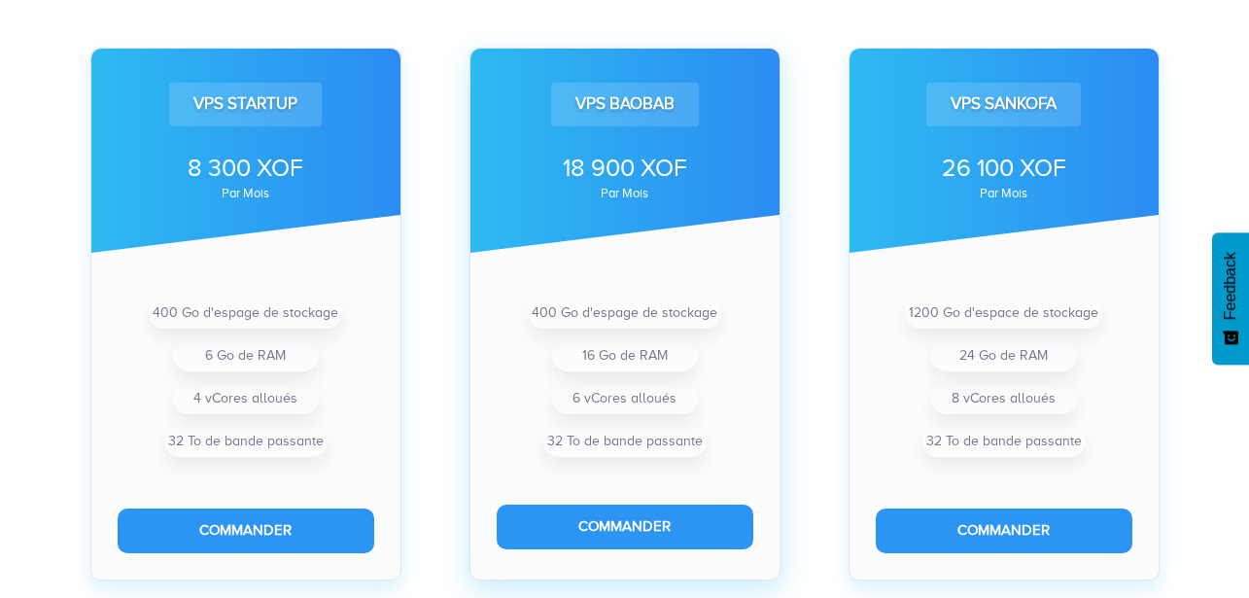
scroll to position [703, 0]
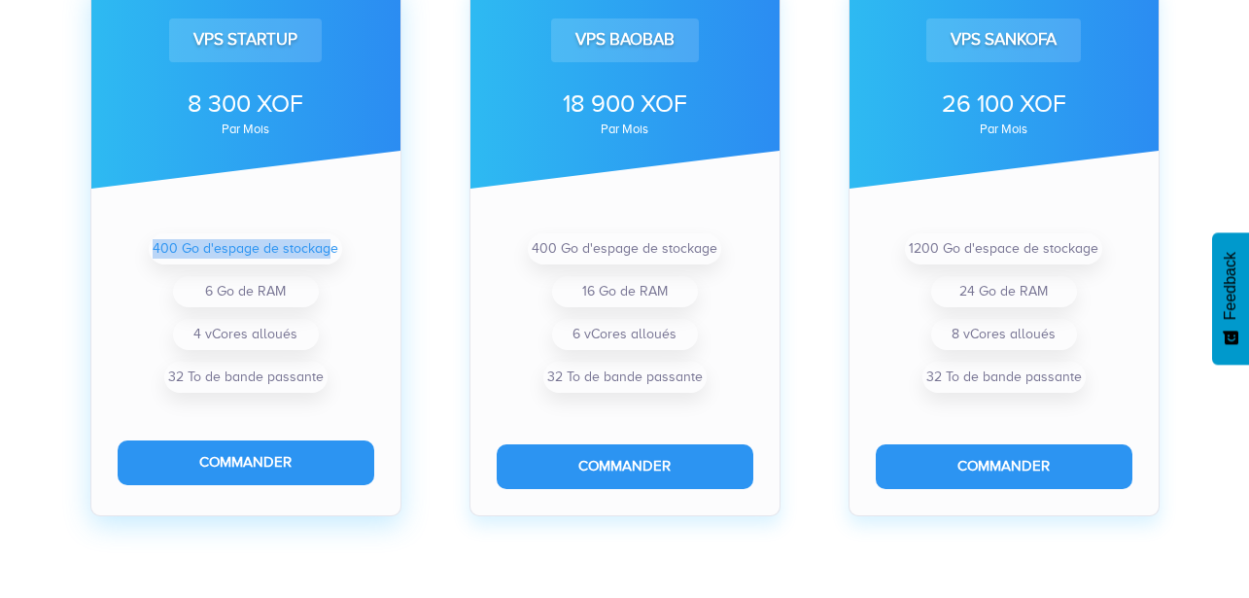
drag, startPoint x: 134, startPoint y: 256, endPoint x: 332, endPoint y: 240, distance: 198.9
click at [332, 240] on ul "400 Go d'espage de stockage 6 Go de RAM 4 vCores alloués 32 To de bande passante" at bounding box center [246, 312] width 257 height 171
drag, startPoint x: 163, startPoint y: 303, endPoint x: 293, endPoint y: 296, distance: 129.4
click at [293, 296] on ul "400 Go d'espage de stockage 6 Go de RAM 4 vCores alloués 32 To de bande passante" at bounding box center [246, 312] width 257 height 171
drag, startPoint x: 165, startPoint y: 337, endPoint x: 329, endPoint y: 335, distance: 163.3
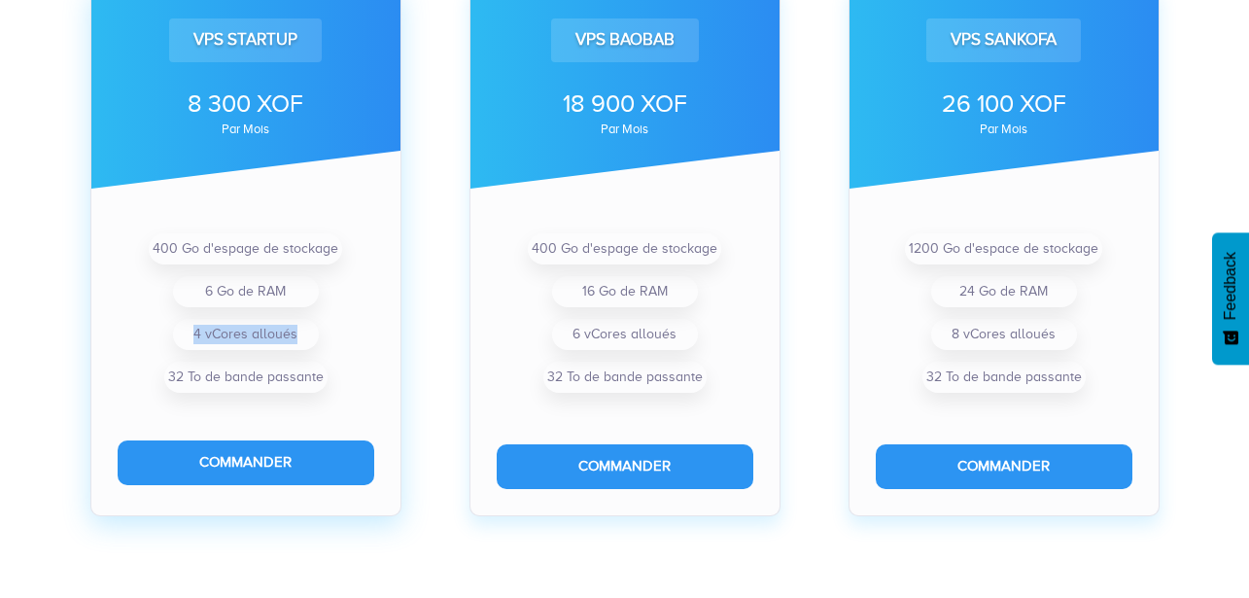
click at [329, 335] on ul "400 Go d'espage de stockage 6 Go de RAM 4 vCores alloués 32 To de bande passante" at bounding box center [246, 312] width 257 height 171
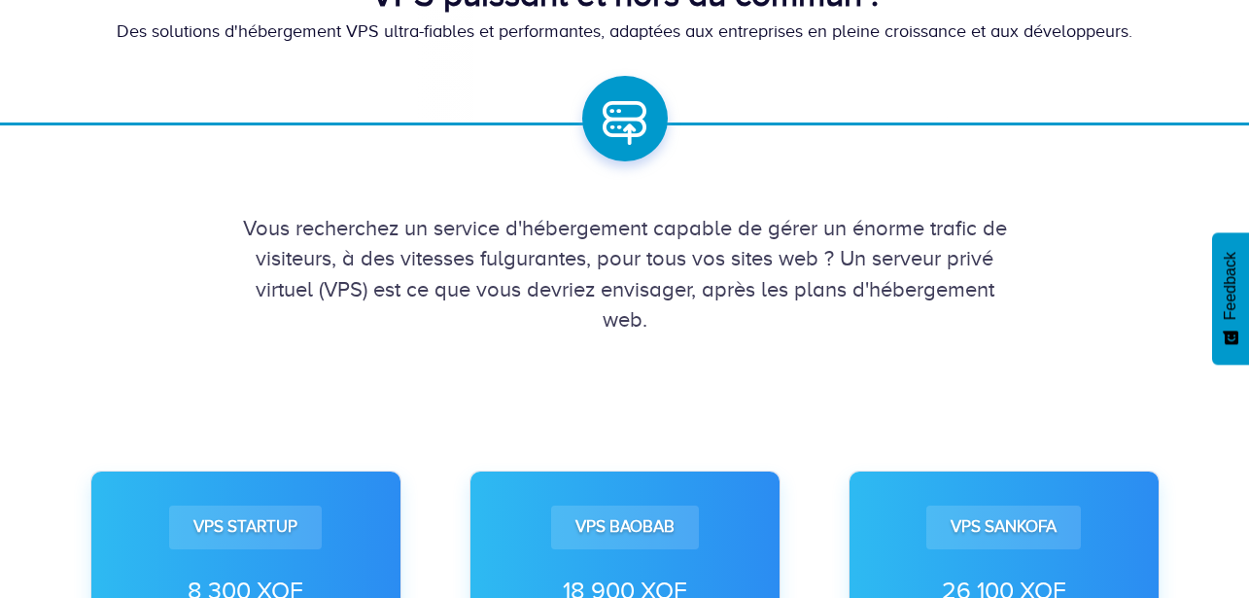
scroll to position [0, 0]
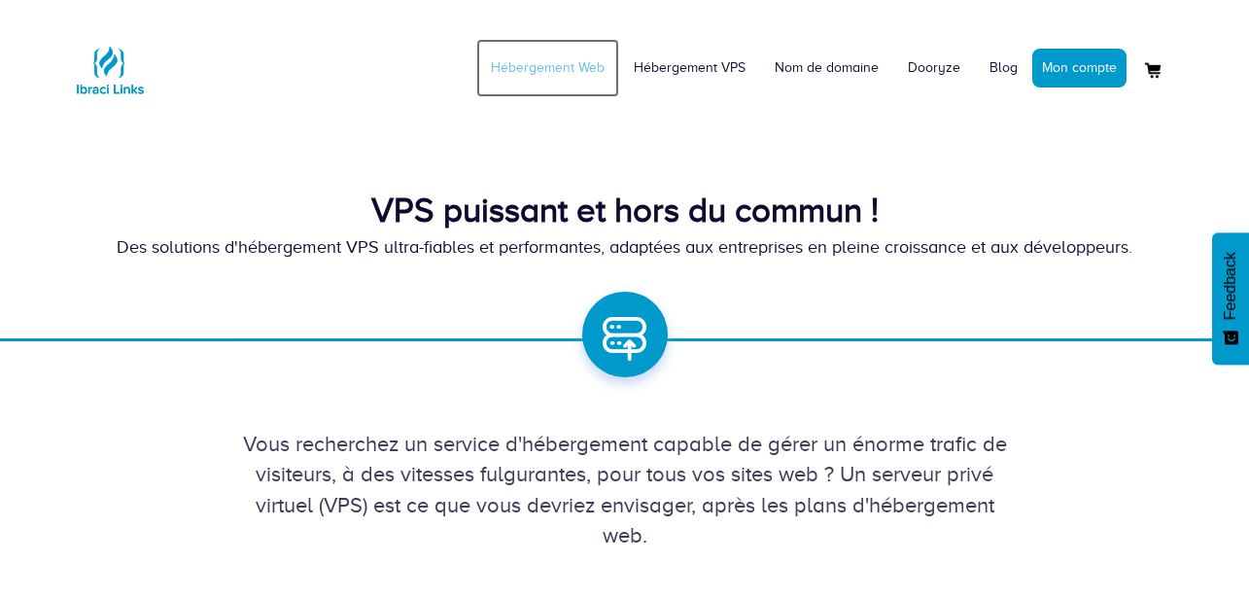
click at [579, 75] on link "Hébergement Web" at bounding box center [547, 68] width 143 height 58
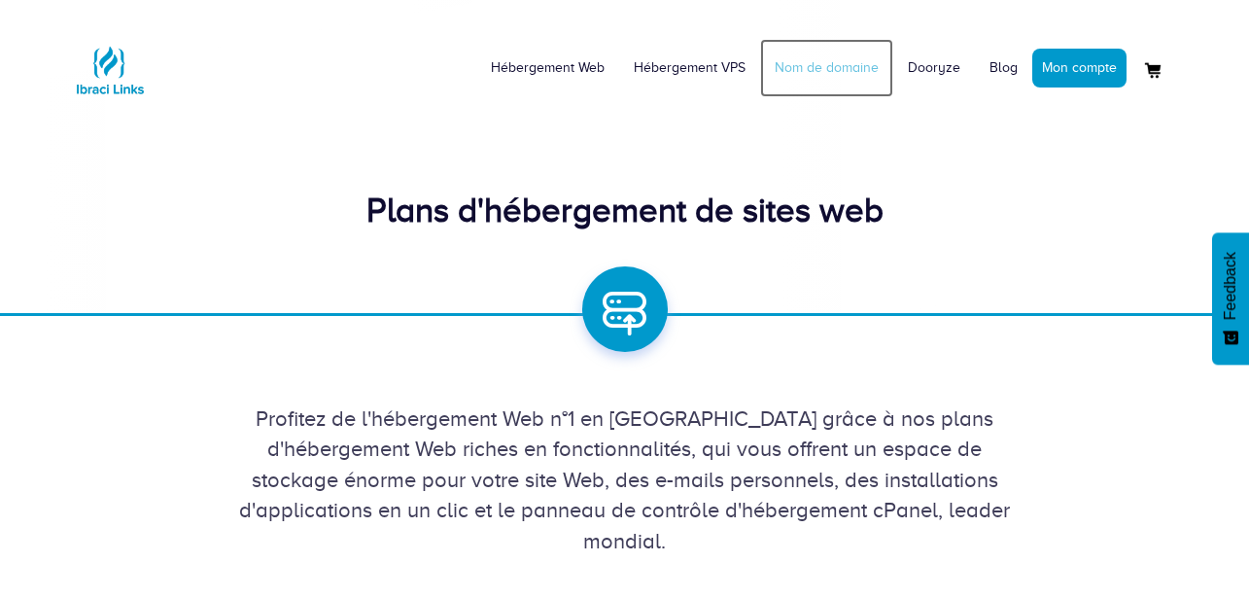
click at [816, 82] on link "Nom de domaine" at bounding box center [826, 68] width 133 height 58
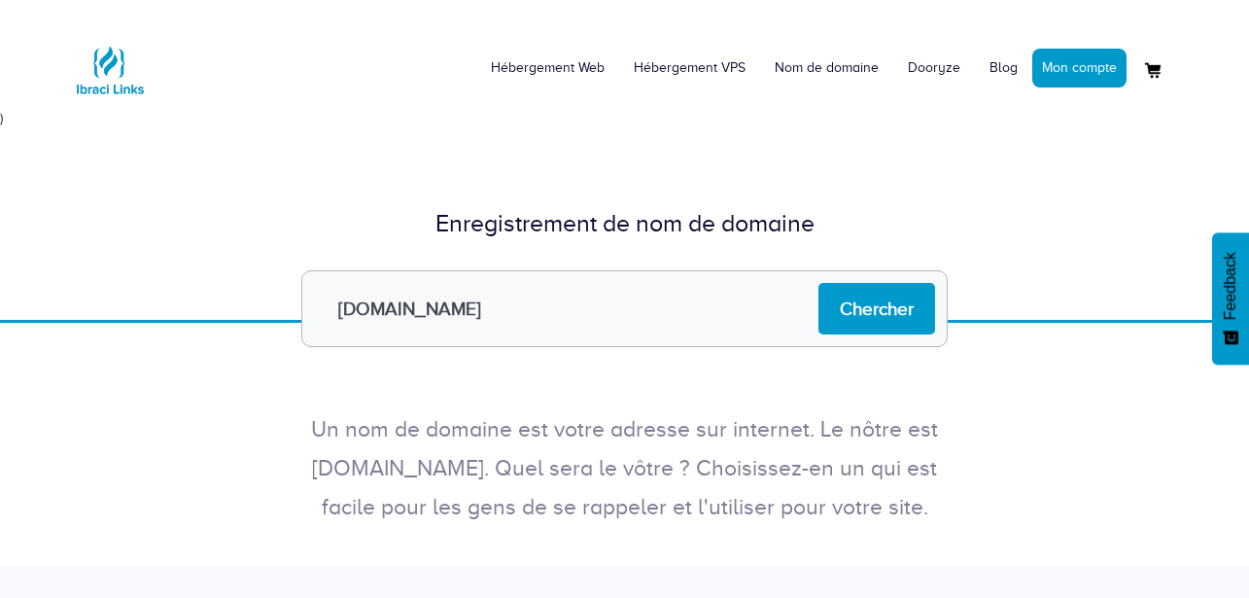
click at [429, 317] on input "onyxmedic.com" at bounding box center [624, 308] width 646 height 77
type input "[DOMAIN_NAME]"
click at [855, 298] on input "Chercher" at bounding box center [876, 309] width 117 height 52
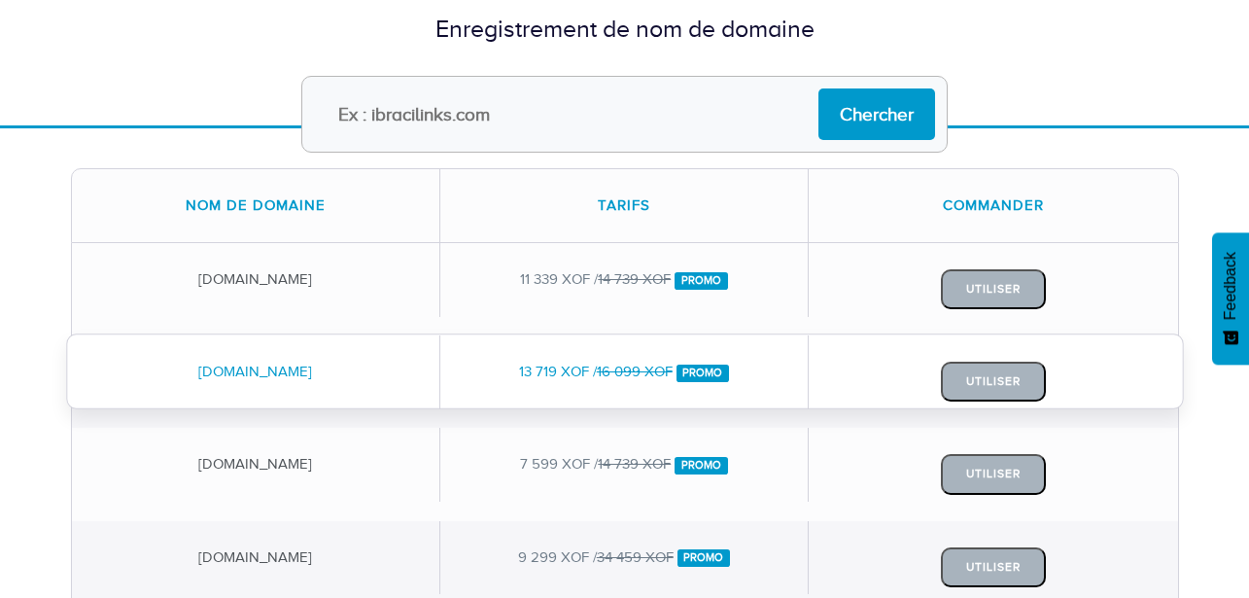
scroll to position [175, 0]
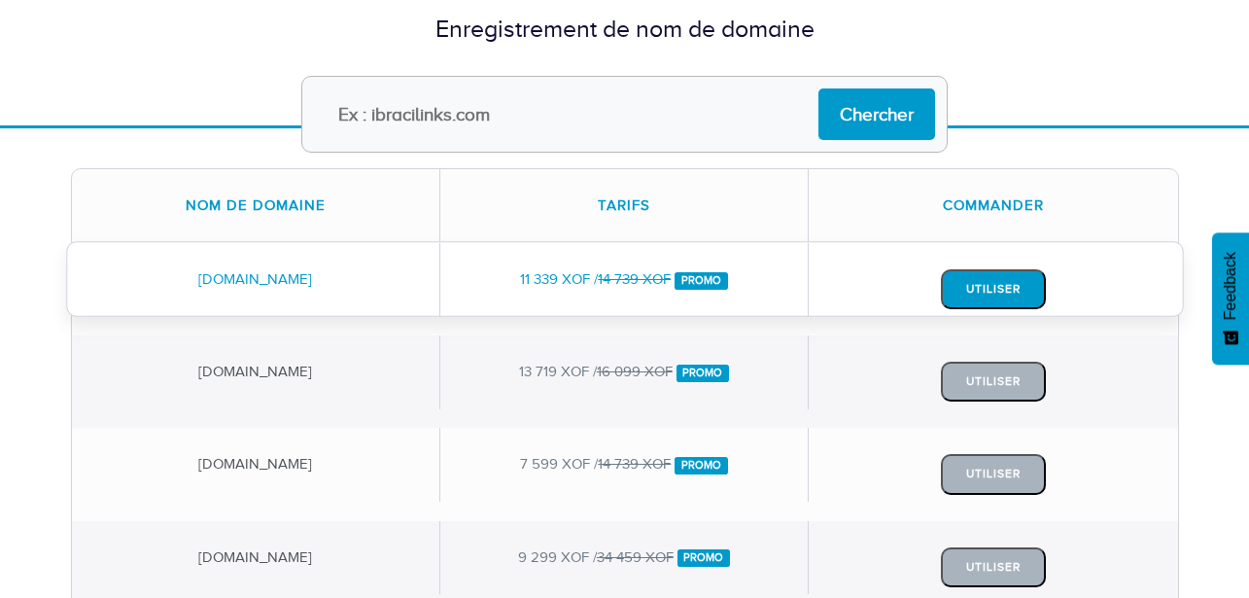
click at [957, 291] on button "Utiliser" at bounding box center [993, 289] width 105 height 40
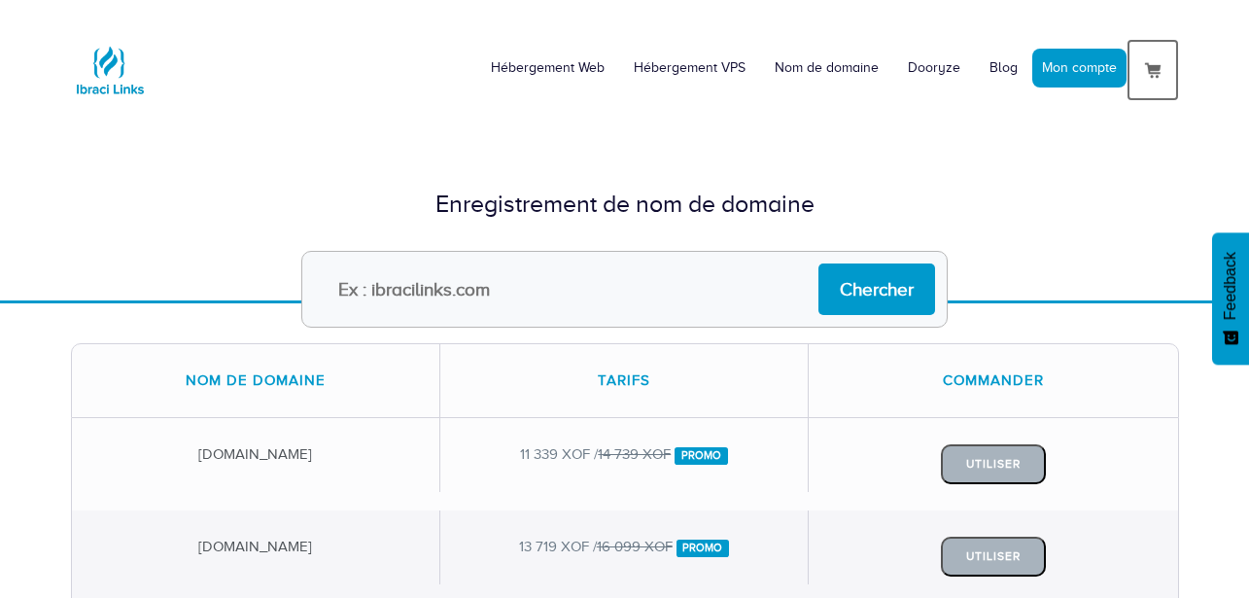
click at [1151, 65] on img at bounding box center [1152, 69] width 23 height 23
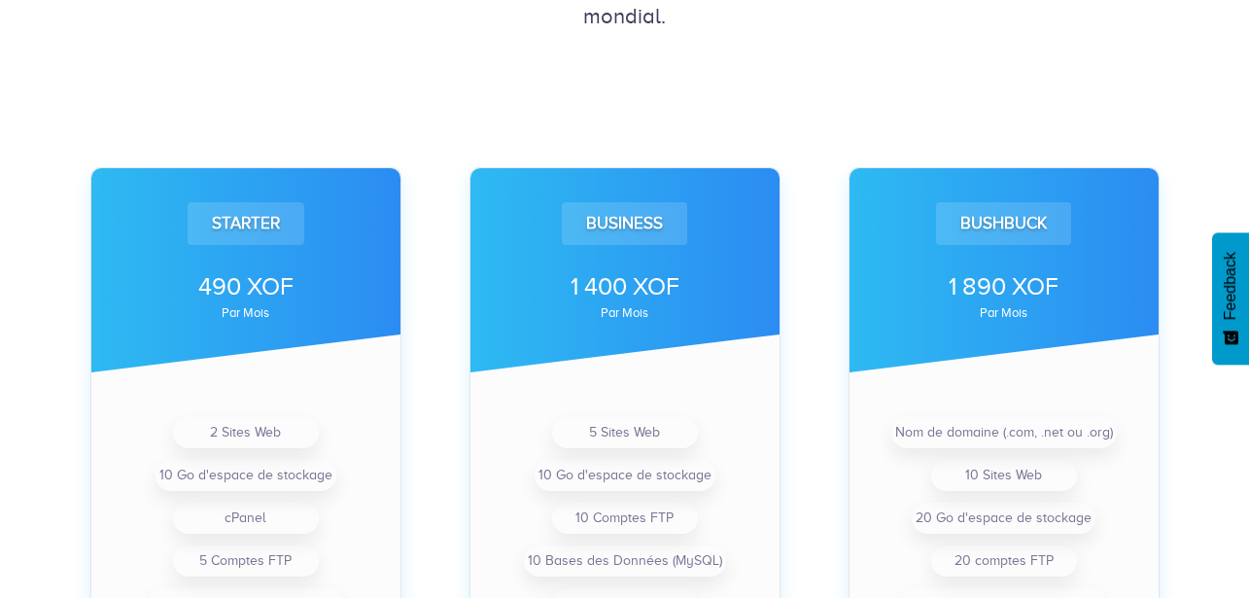
scroll to position [700, 0]
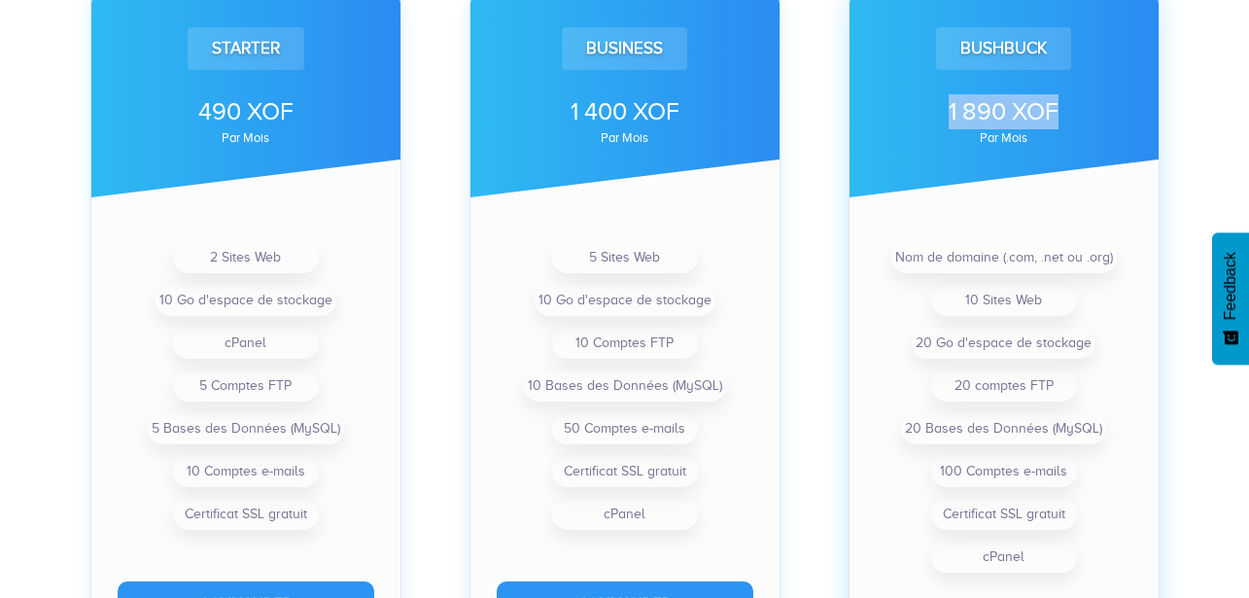
drag, startPoint x: 917, startPoint y: 111, endPoint x: 1069, endPoint y: 118, distance: 151.8
click at [1069, 118] on div "1 890 XOF" at bounding box center [1004, 111] width 257 height 35
click at [931, 95] on div "1 890 XOF" at bounding box center [1004, 111] width 257 height 35
drag, startPoint x: 940, startPoint y: 101, endPoint x: 1080, endPoint y: 113, distance: 140.4
click at [1080, 113] on div "1 890 XOF" at bounding box center [1004, 111] width 257 height 35
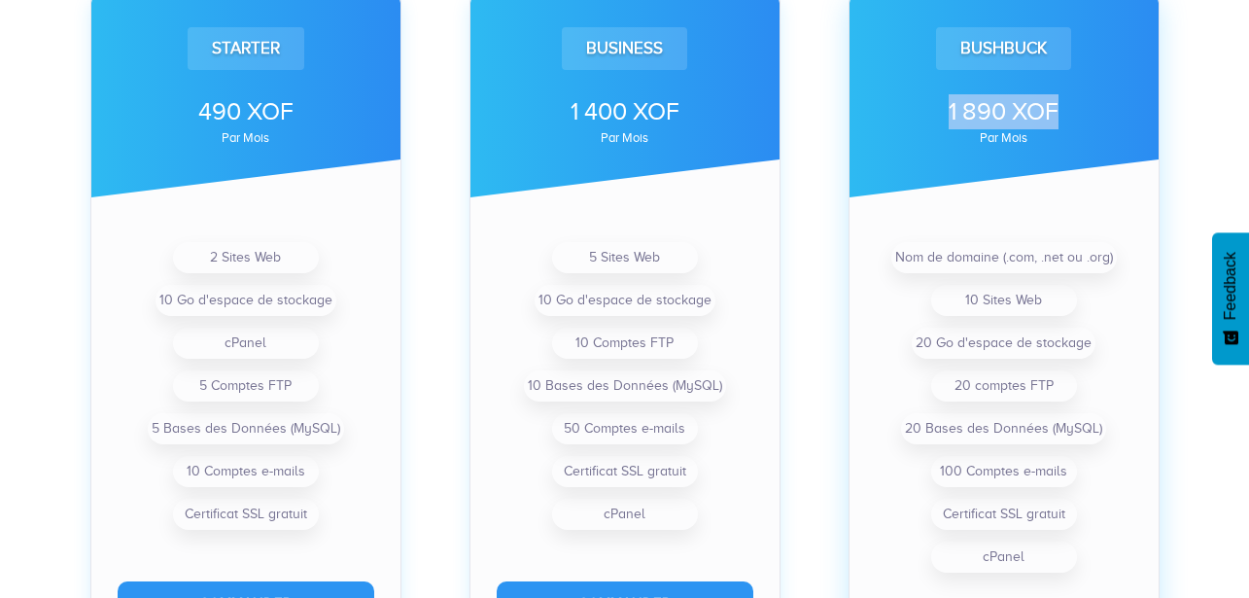
click at [952, 112] on div "1 890 XOF" at bounding box center [1004, 111] width 257 height 35
click at [951, 111] on div "1 890 XOF" at bounding box center [1004, 111] width 257 height 35
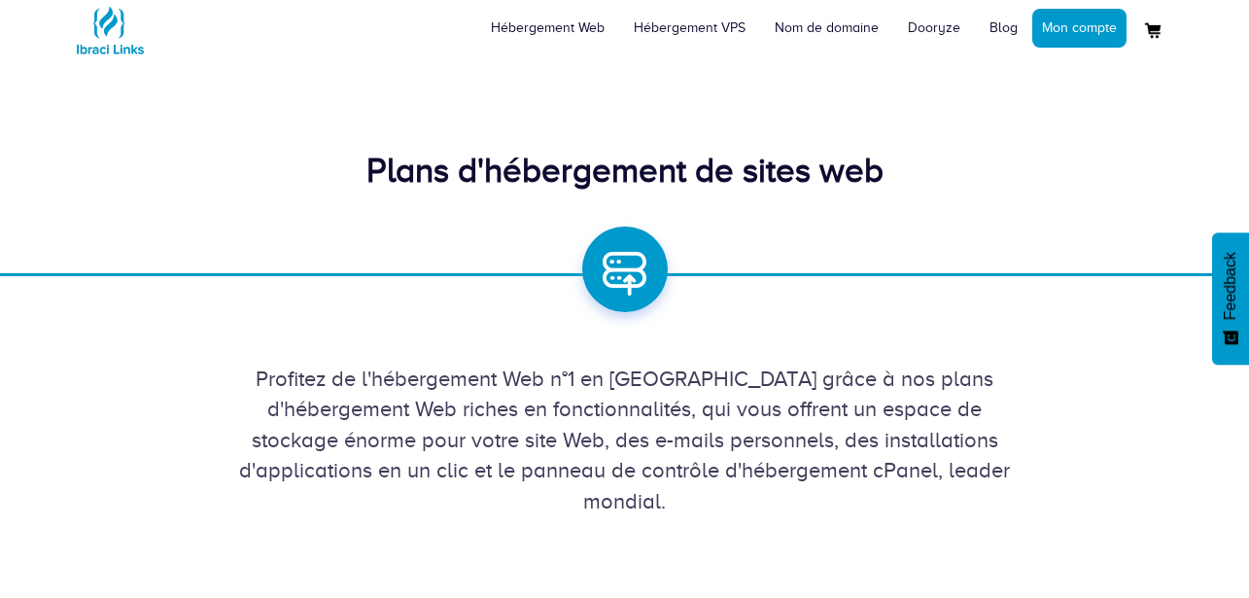
scroll to position [0, 0]
